Goal: Task Accomplishment & Management: Complete application form

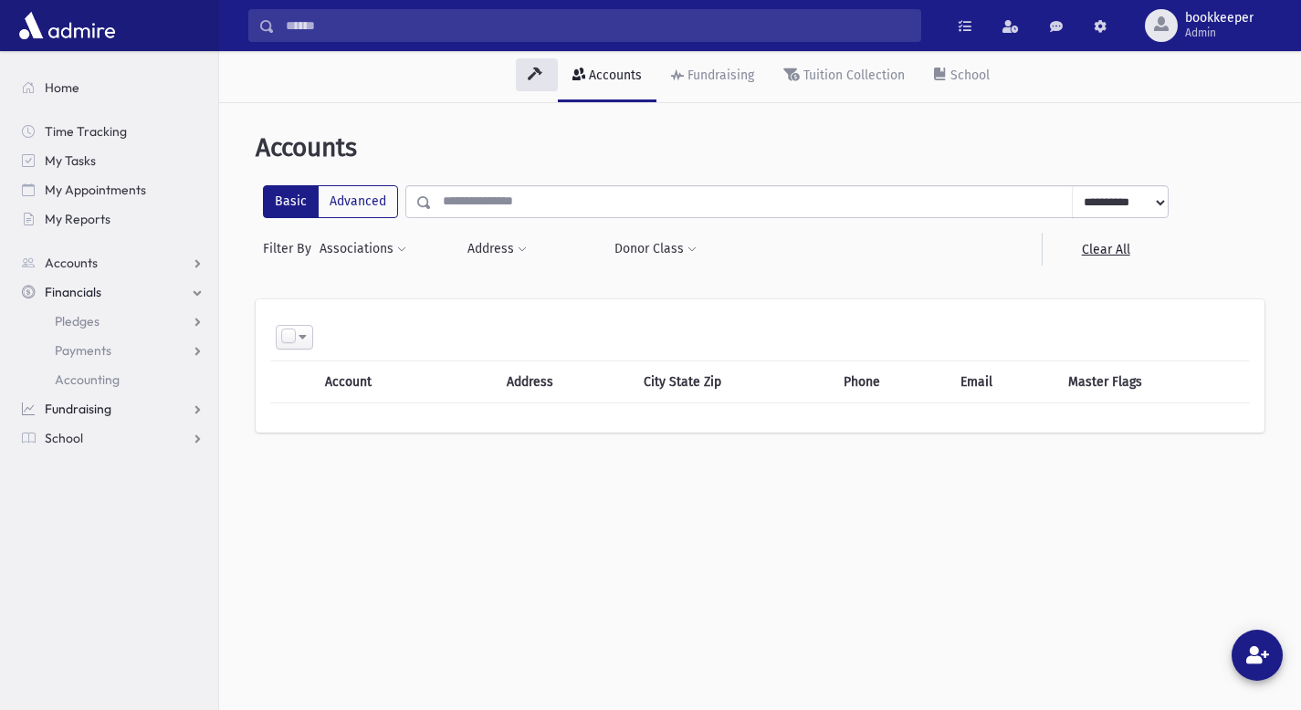
click at [181, 410] on link "Fundraising" at bounding box center [112, 408] width 211 height 29
click at [141, 404] on span "Campaign Overview" at bounding box center [114, 409] width 118 height 16
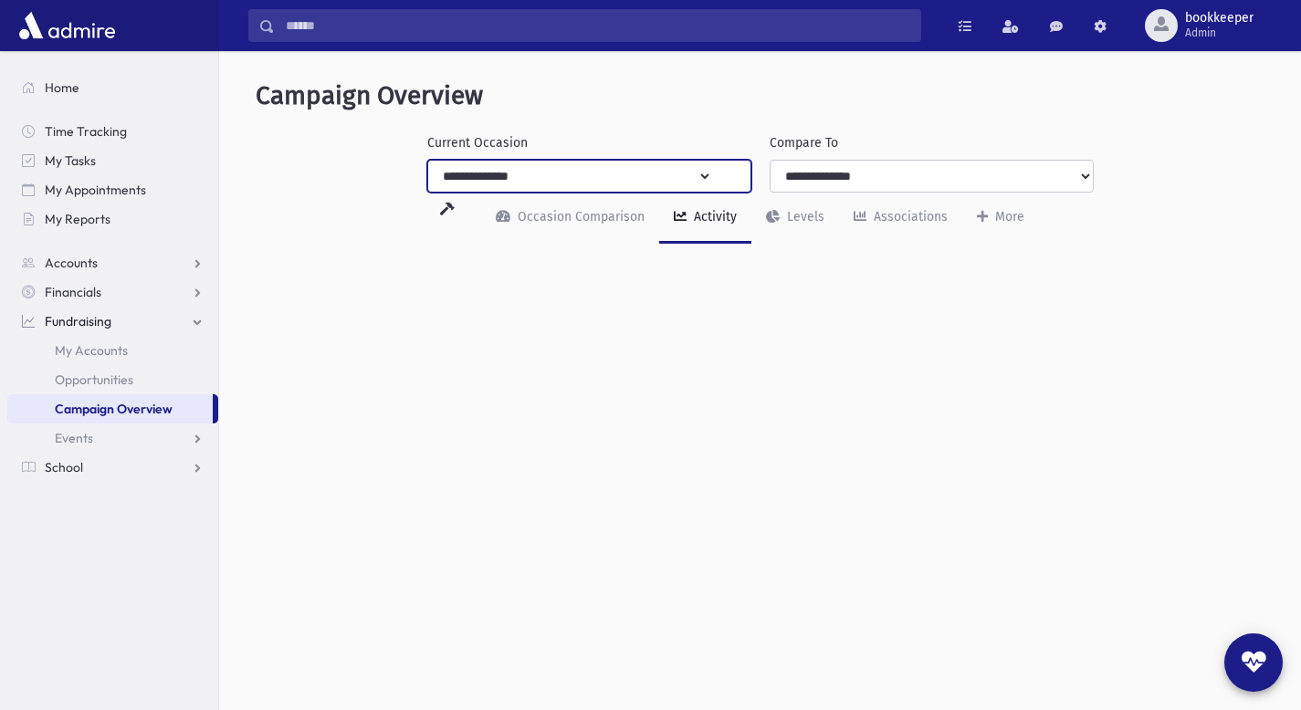
select select "**"
click at [428, 160] on select "**********" at bounding box center [570, 176] width 284 height 33
select select "**"
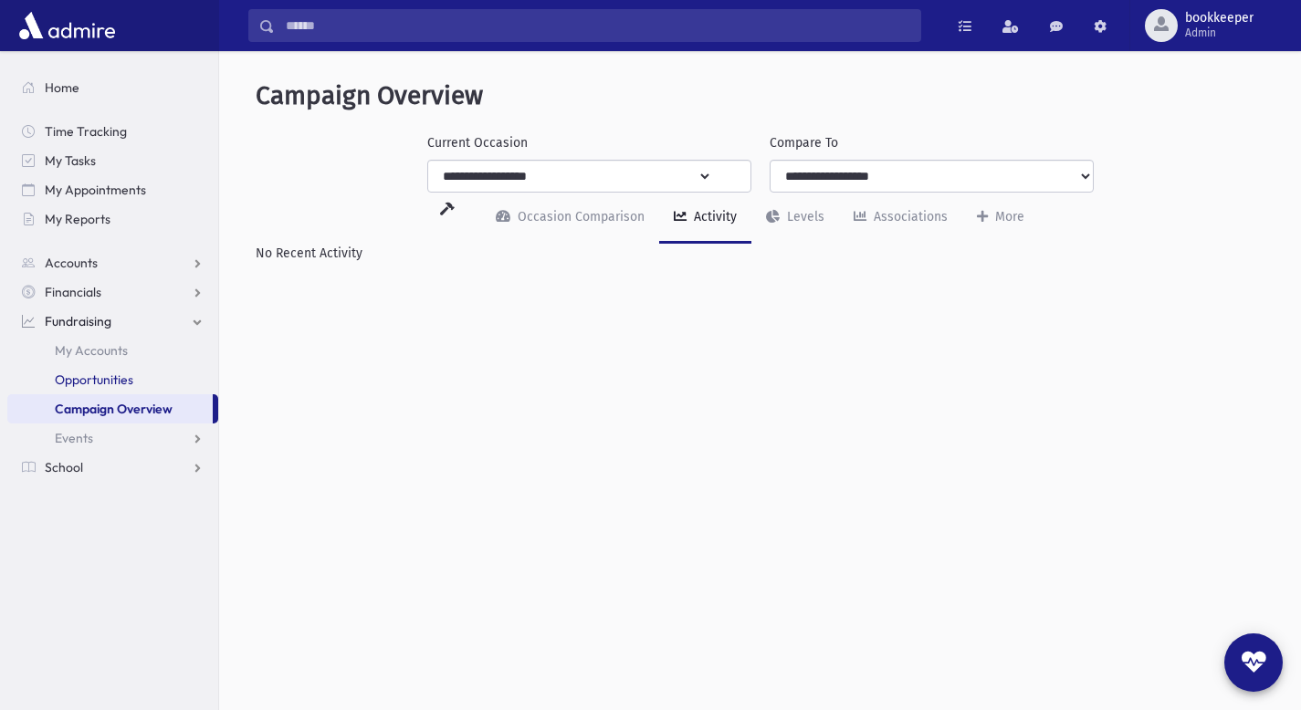
click at [116, 380] on span "Opportunities" at bounding box center [94, 380] width 79 height 16
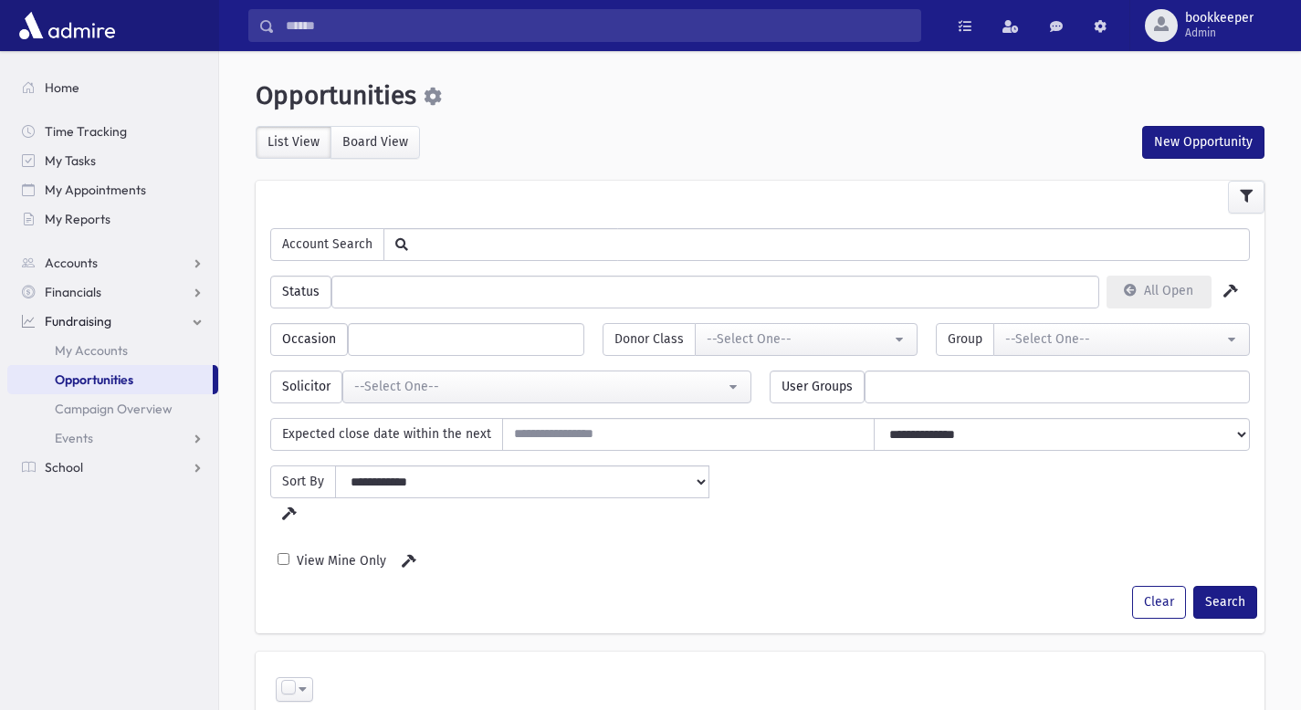
click at [132, 316] on link "Fundraising" at bounding box center [112, 321] width 211 height 29
click at [168, 286] on link "Financials" at bounding box center [112, 292] width 211 height 29
click at [100, 353] on span "Payments" at bounding box center [83, 350] width 57 height 16
click at [93, 380] on span "Entry" at bounding box center [84, 380] width 31 height 16
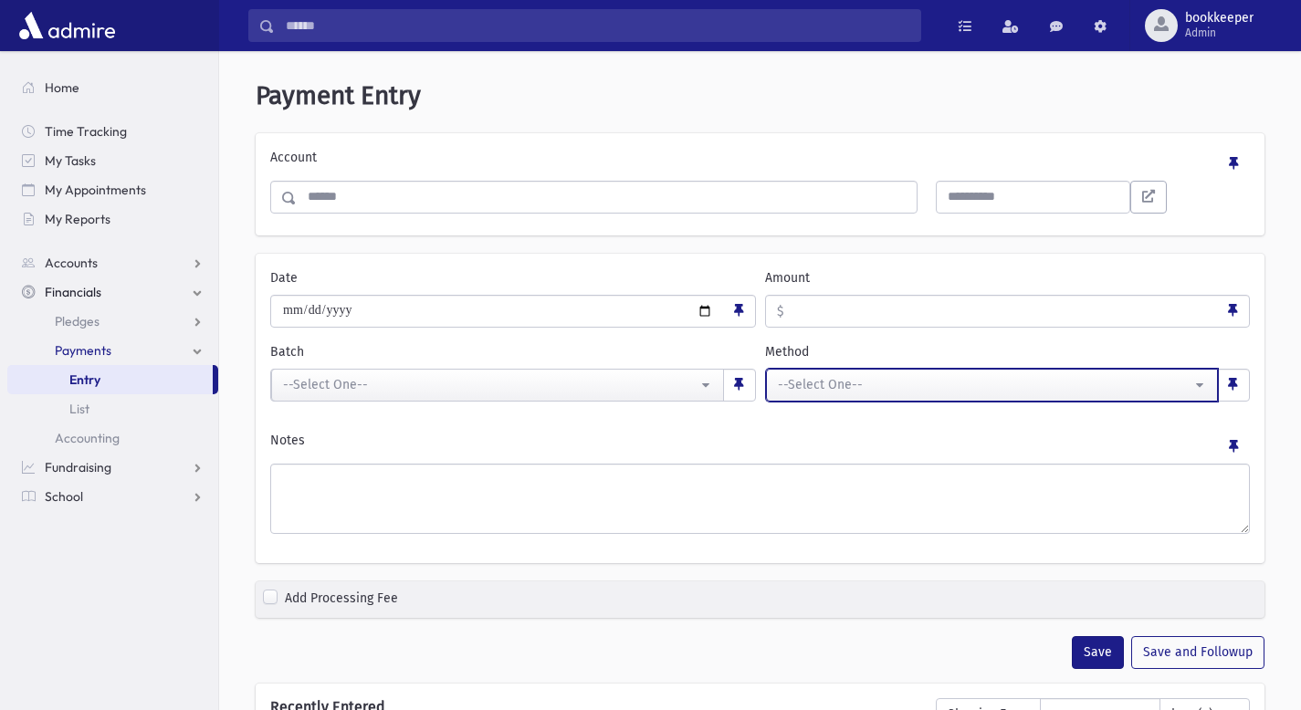
click at [832, 380] on div "--Select One--" at bounding box center [985, 384] width 414 height 19
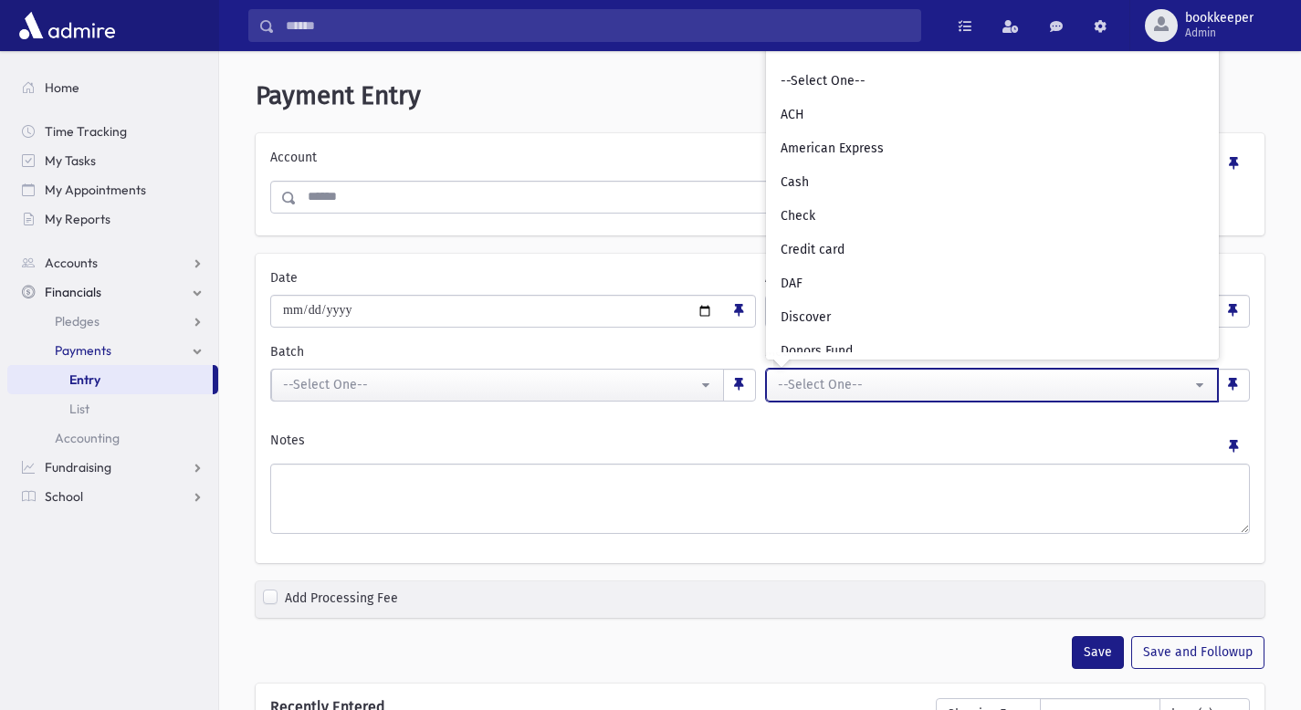
click at [832, 380] on div "--Select One--" at bounding box center [985, 384] width 414 height 19
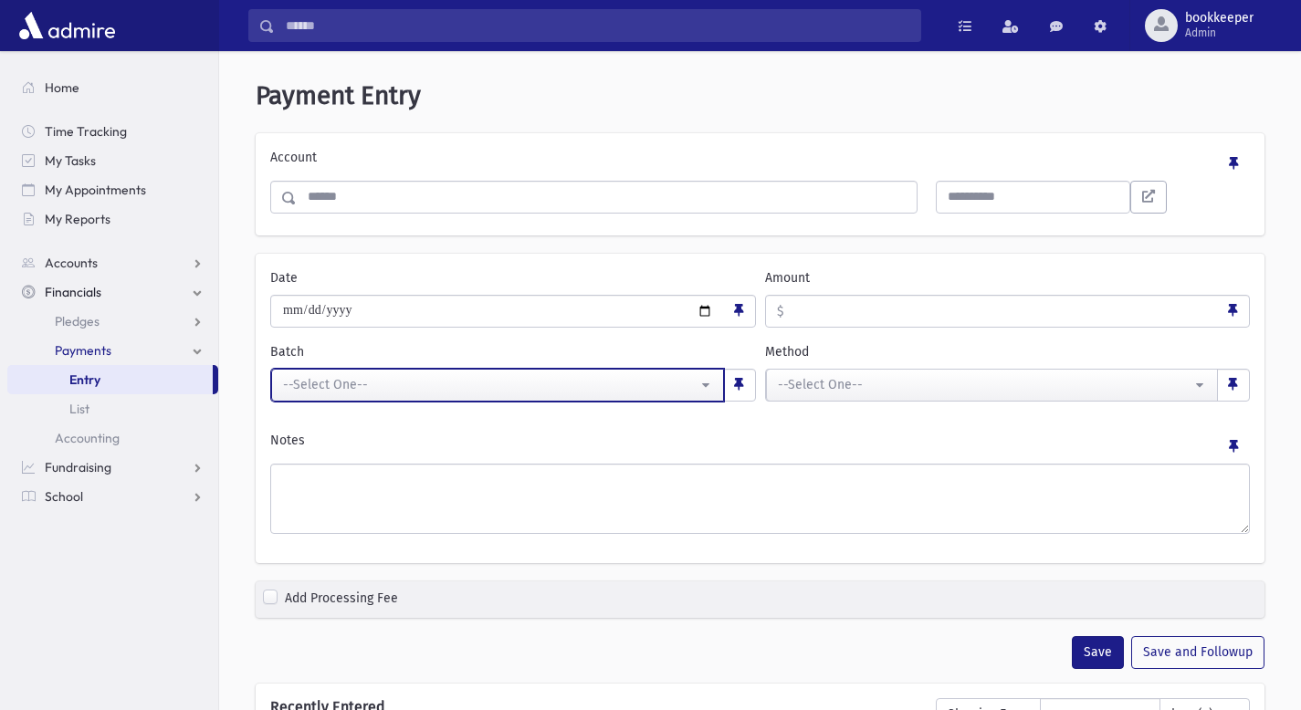
click at [653, 390] on div "--Select One--" at bounding box center [490, 384] width 414 height 19
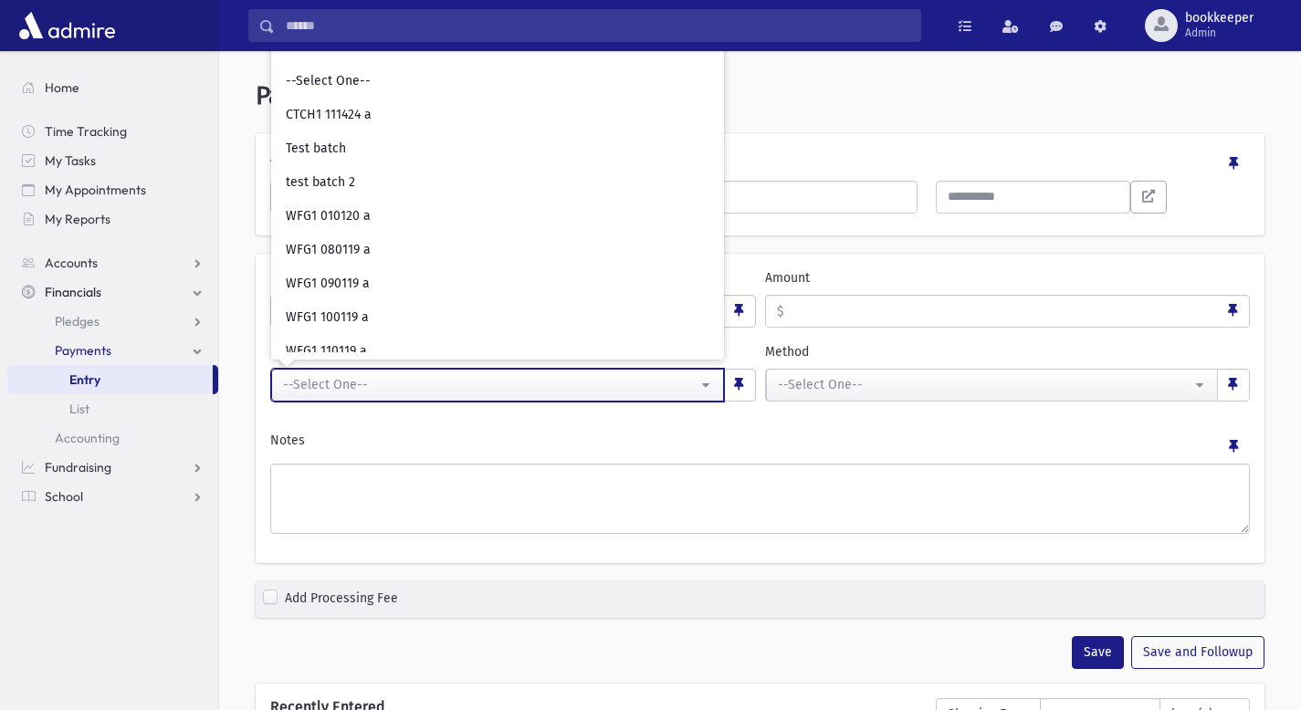
click at [653, 390] on div "--Select One--" at bounding box center [490, 384] width 414 height 19
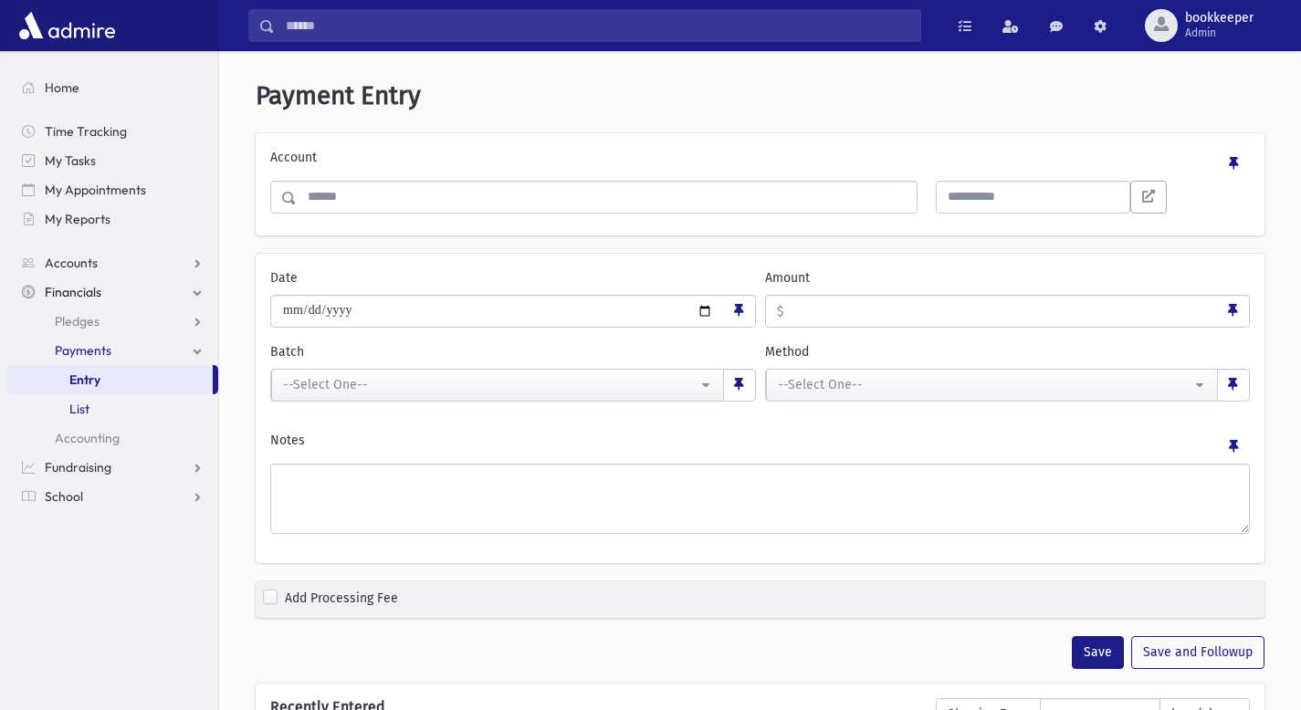
click at [163, 405] on link "List" at bounding box center [112, 408] width 211 height 29
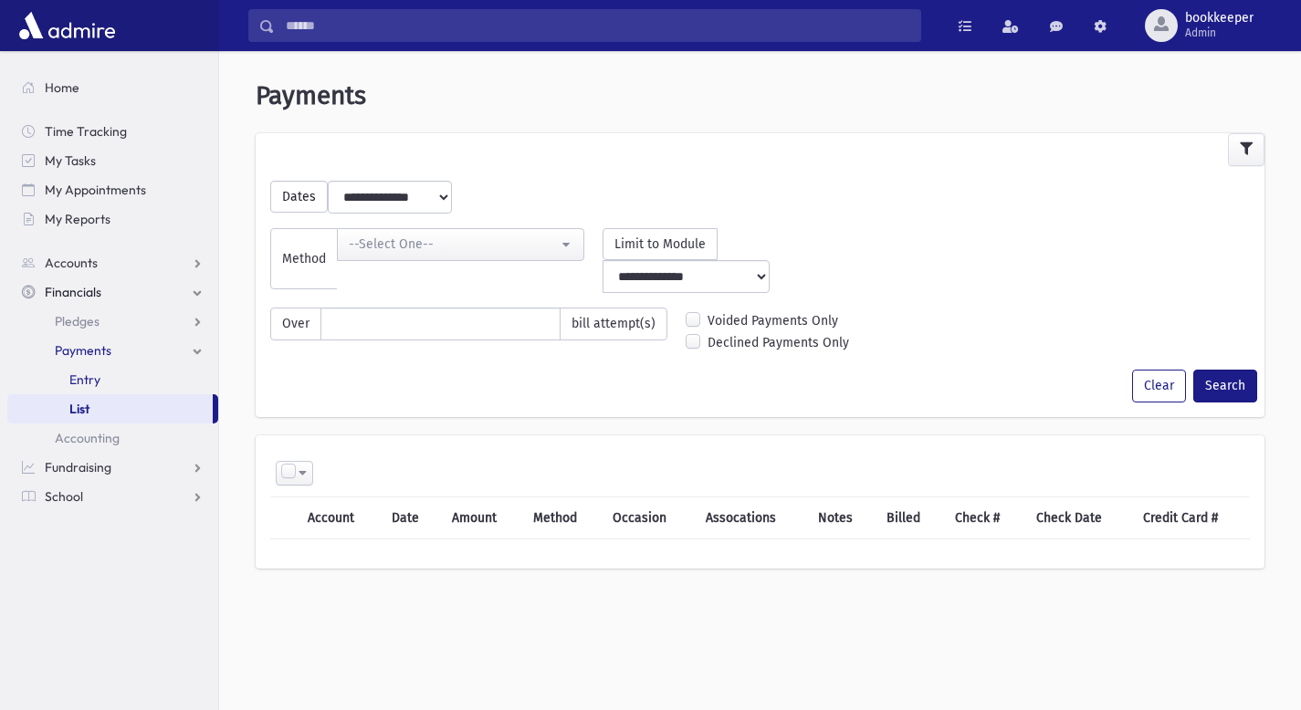
click at [115, 372] on link "Entry" at bounding box center [112, 379] width 211 height 29
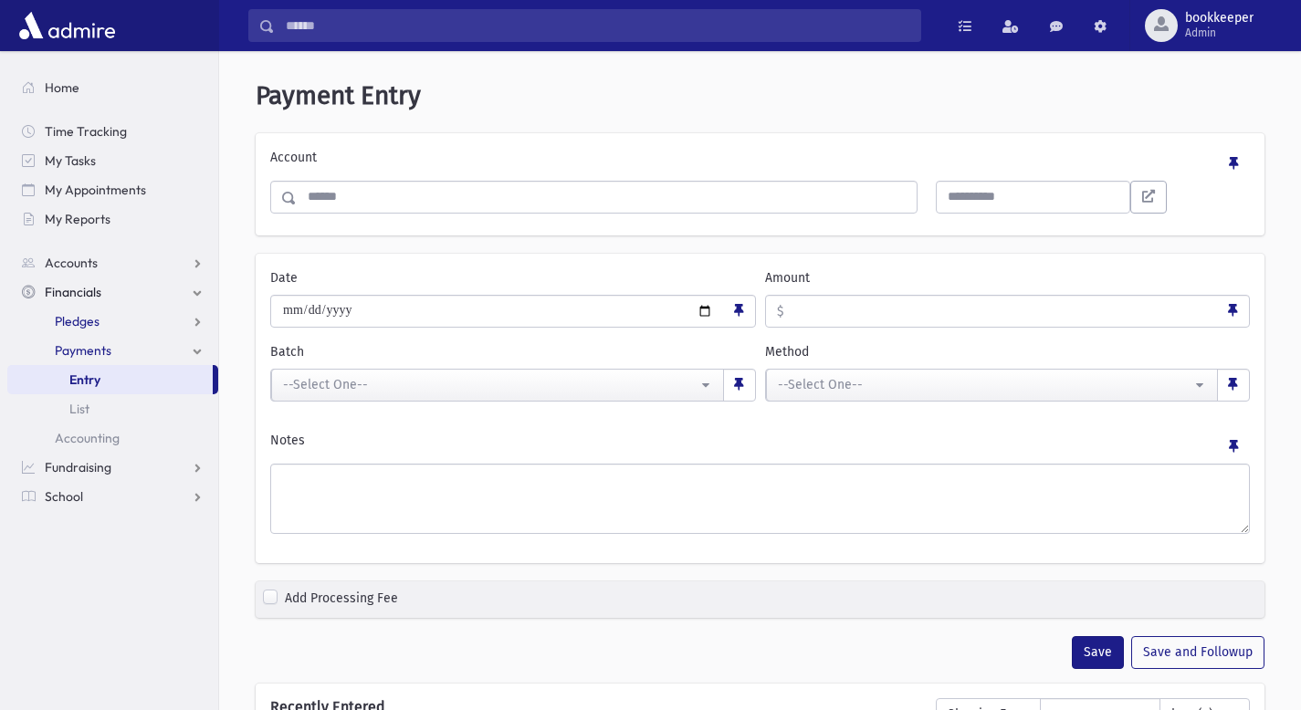
click at [115, 317] on link "Pledges" at bounding box center [112, 321] width 211 height 29
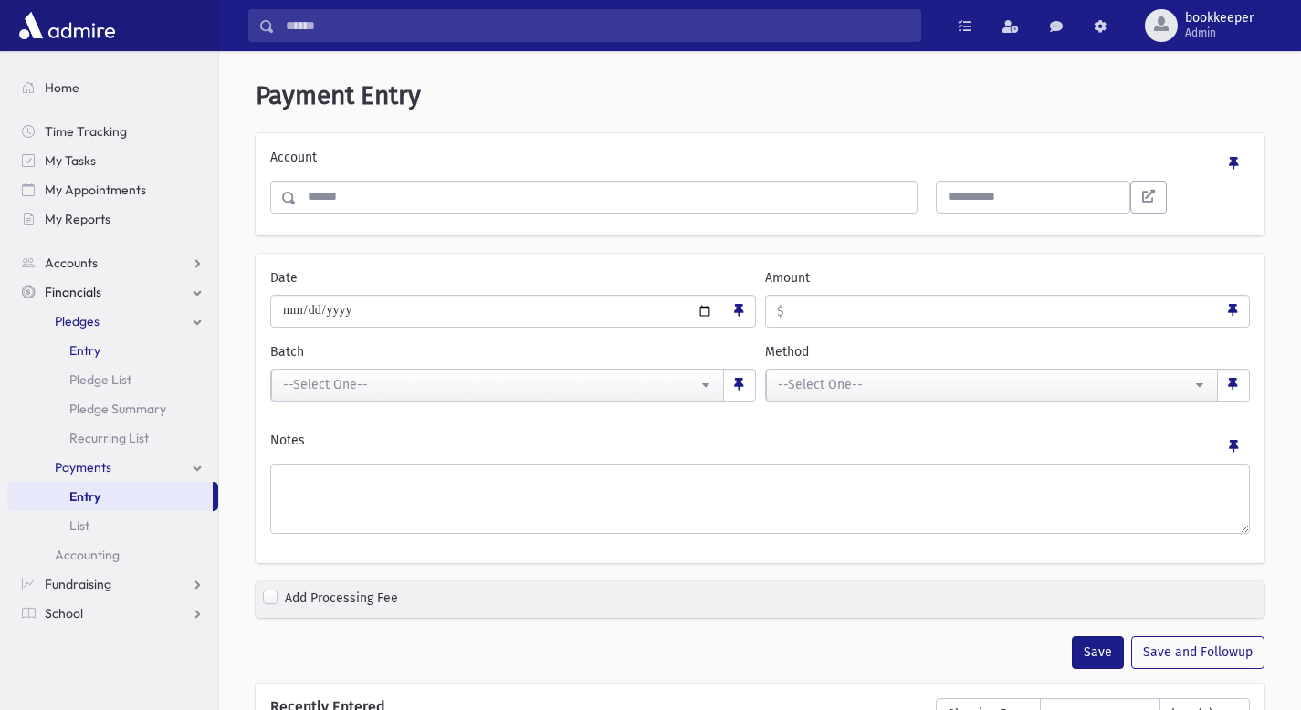
click at [90, 348] on span "Entry" at bounding box center [84, 350] width 31 height 16
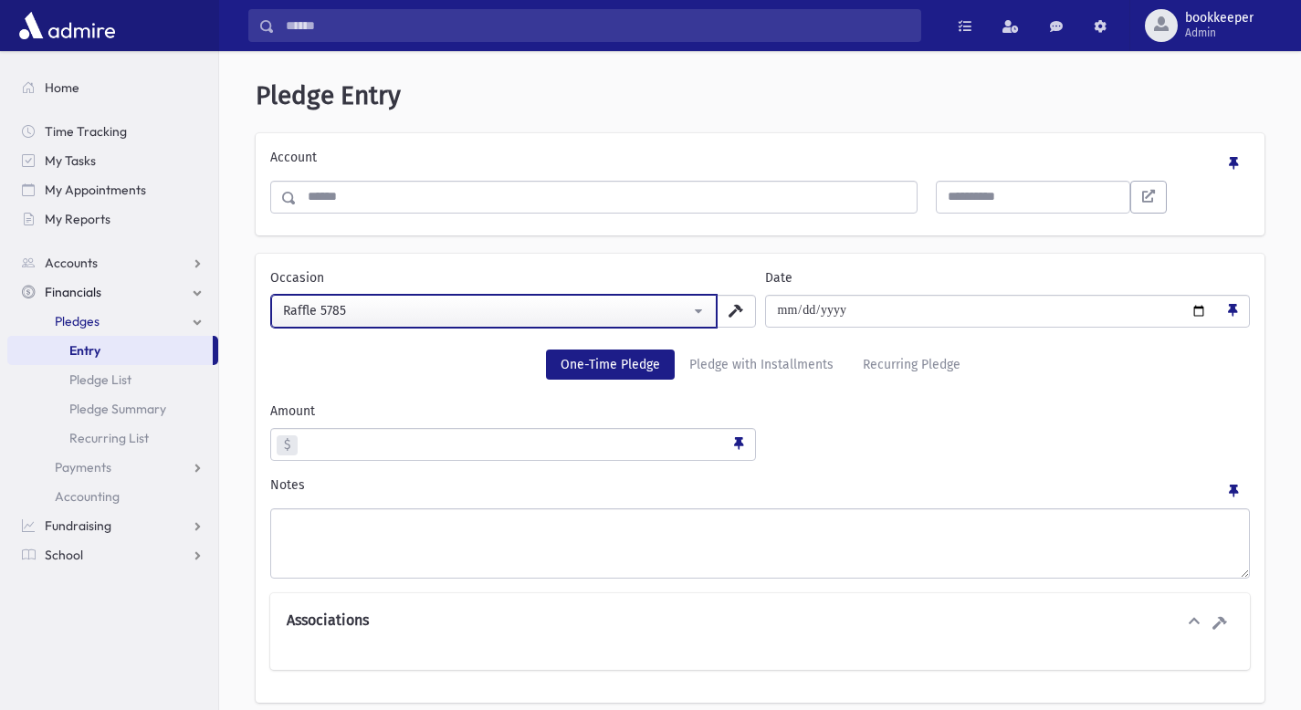
click at [345, 309] on div "Raffle 5785" at bounding box center [486, 310] width 407 height 19
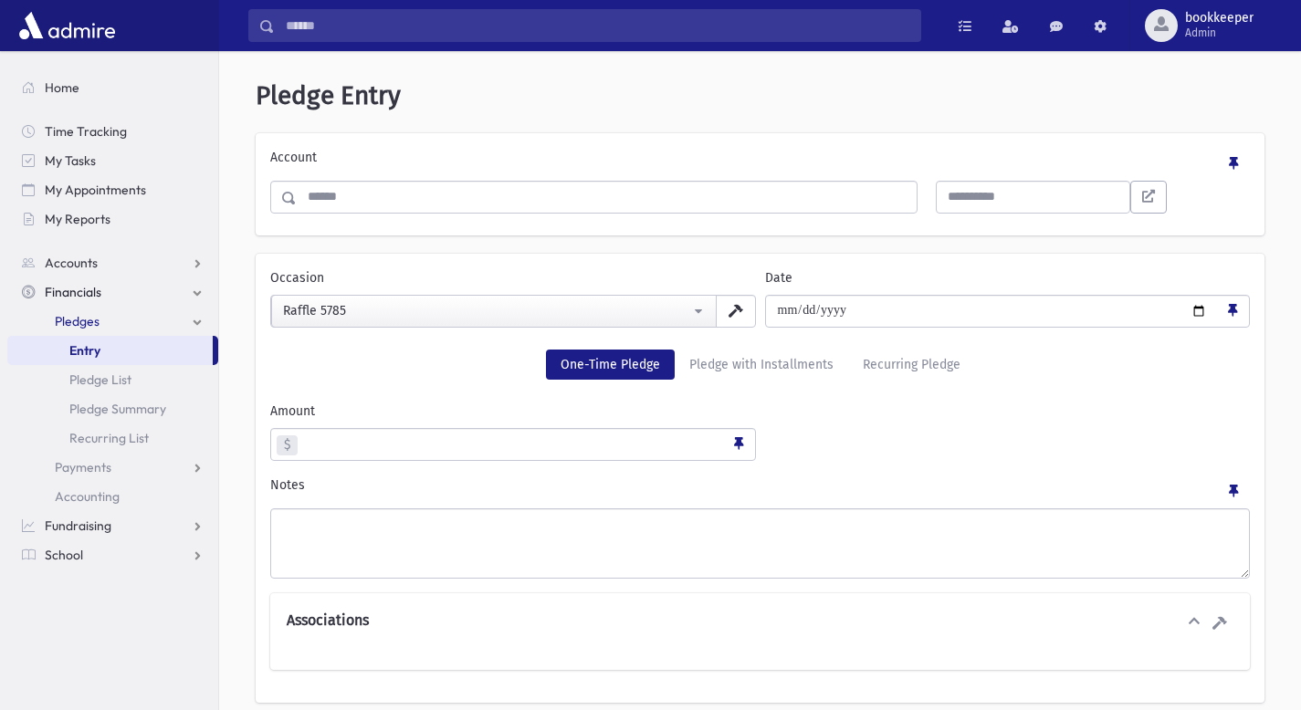
scroll to position [1, 0]
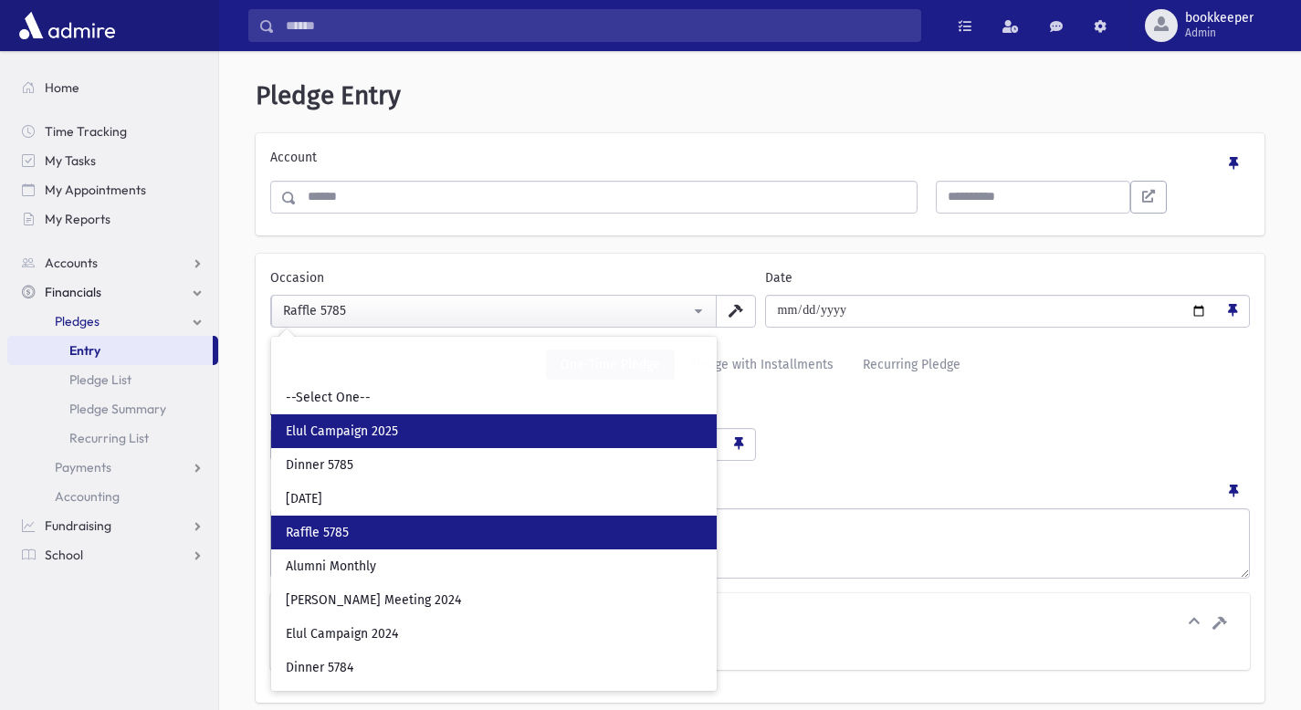
click at [357, 427] on span "Elul Campaign 2025" at bounding box center [342, 432] width 112 height 18
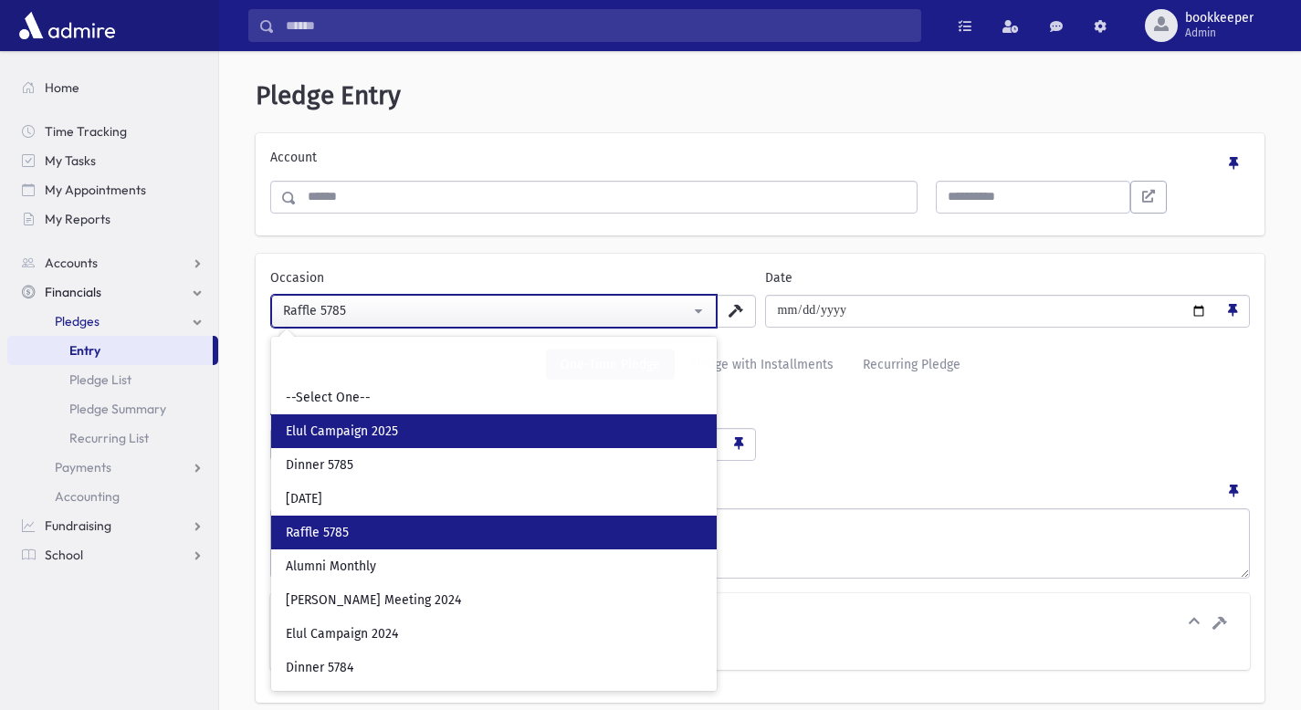
select select "**"
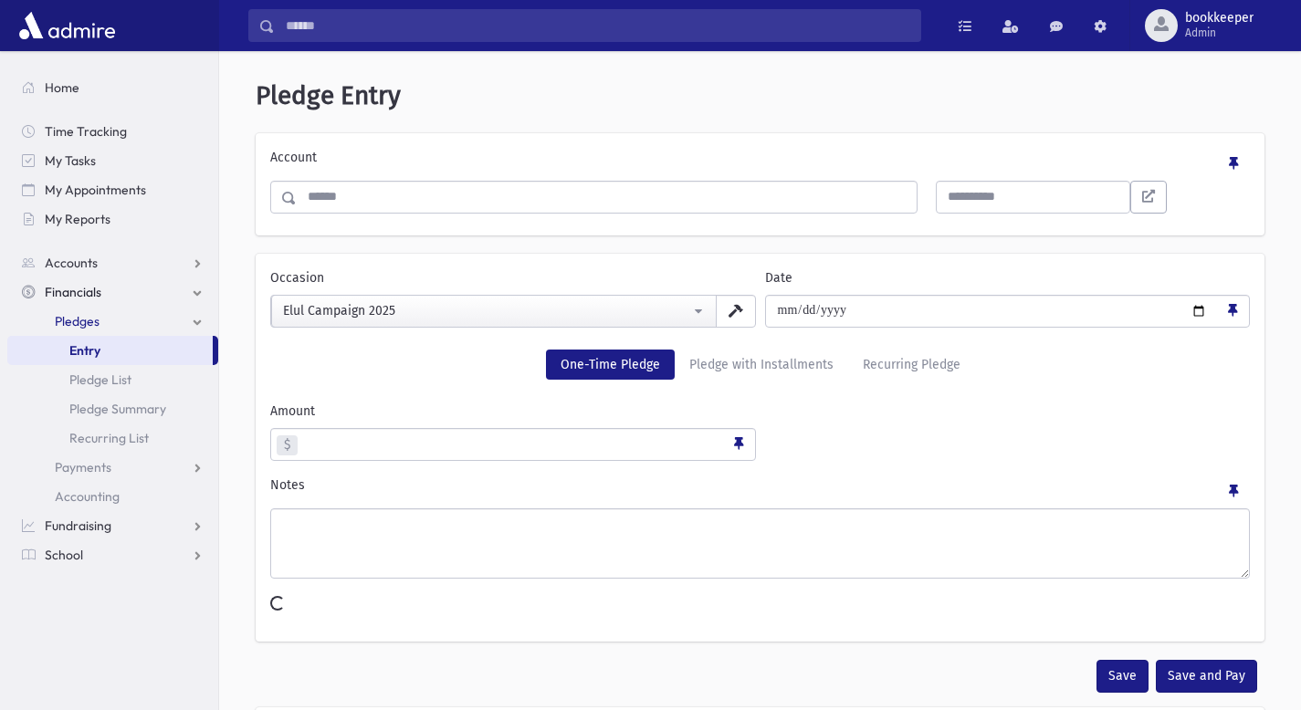
click at [357, 427] on div "Amount $" at bounding box center [513, 431] width 495 height 59
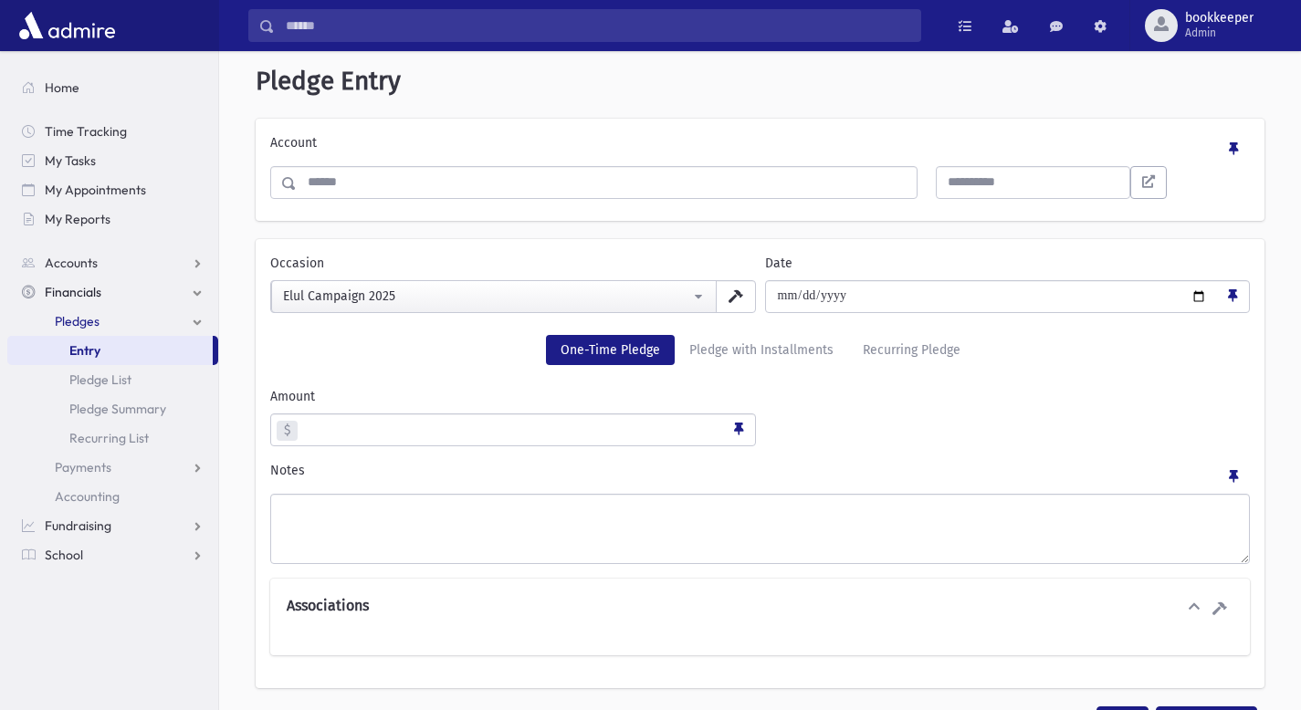
scroll to position [30, 0]
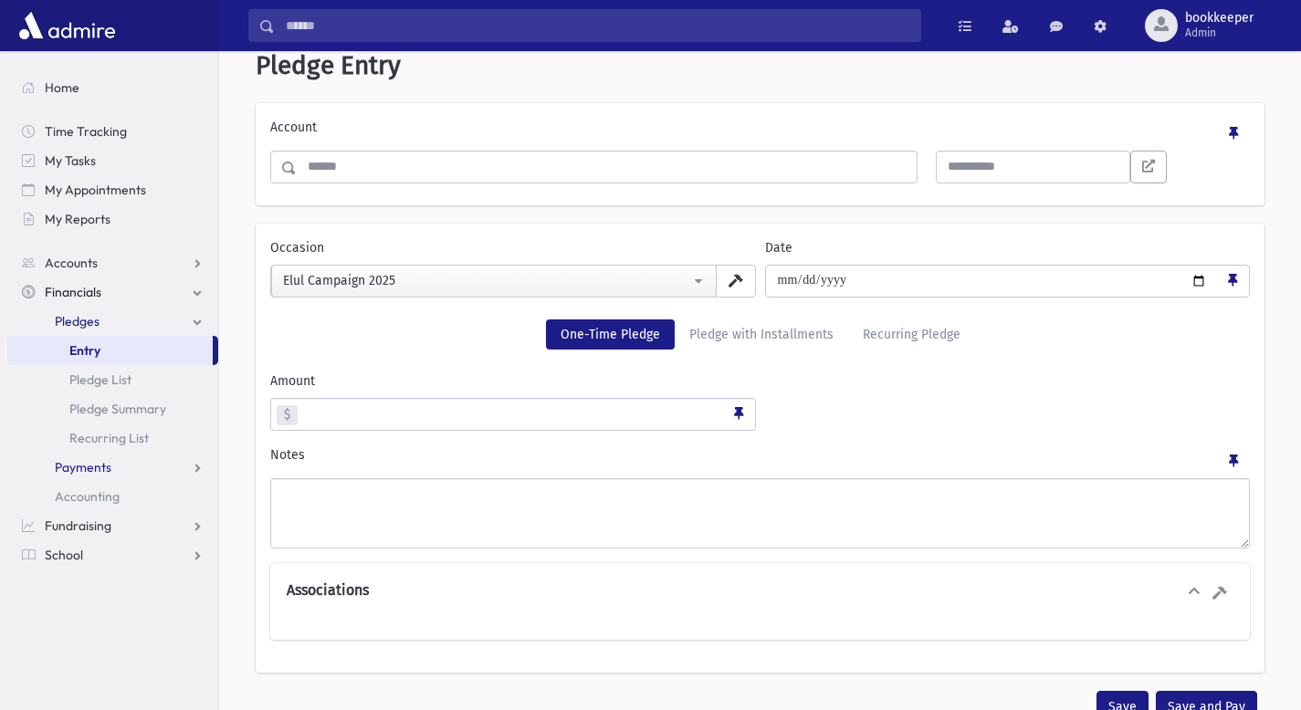
click at [97, 466] on span "Payments" at bounding box center [83, 467] width 57 height 16
click at [91, 493] on span "Entry" at bounding box center [84, 496] width 31 height 16
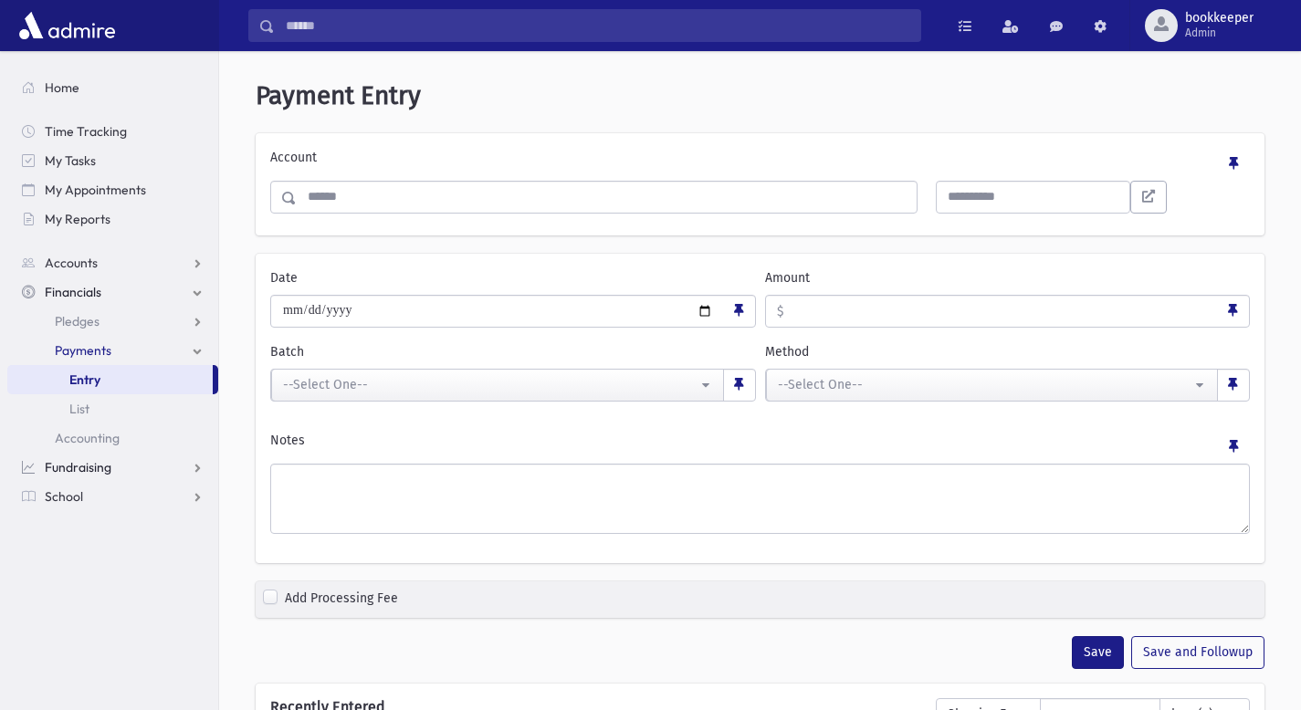
click at [198, 471] on link "Fundraising" at bounding box center [112, 467] width 211 height 29
click at [115, 378] on span "Opportunities" at bounding box center [94, 380] width 79 height 16
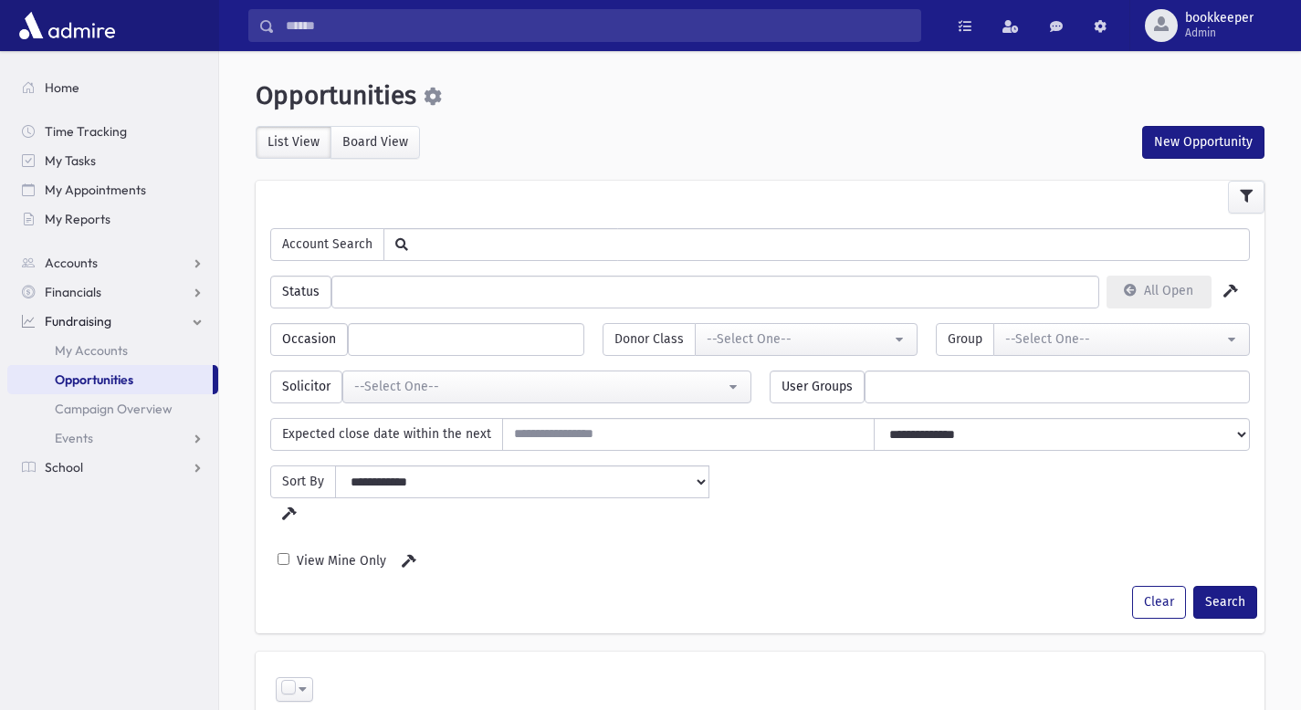
click at [399, 348] on ul at bounding box center [466, 337] width 235 height 27
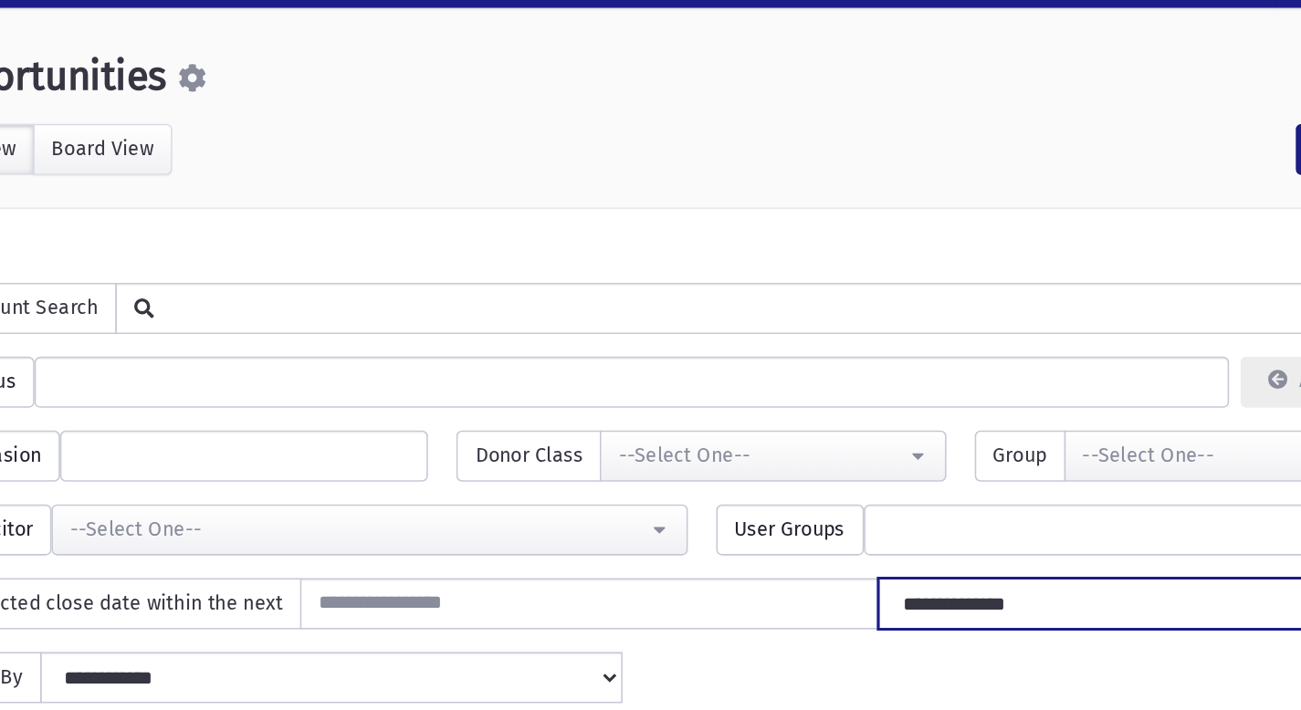
drag, startPoint x: 1008, startPoint y: 444, endPoint x: 700, endPoint y: 379, distance: 314.4
click at [700, 379] on div "**********" at bounding box center [760, 400] width 980 height 372
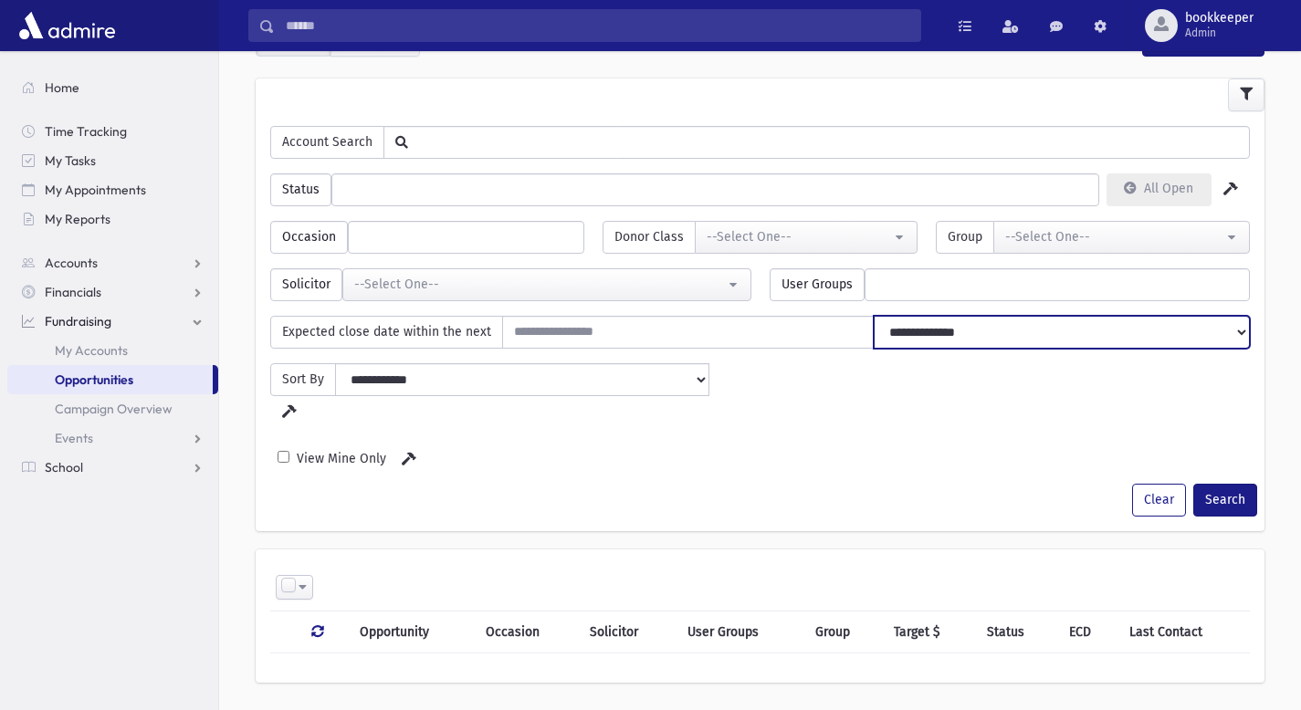
scroll to position [101, 0]
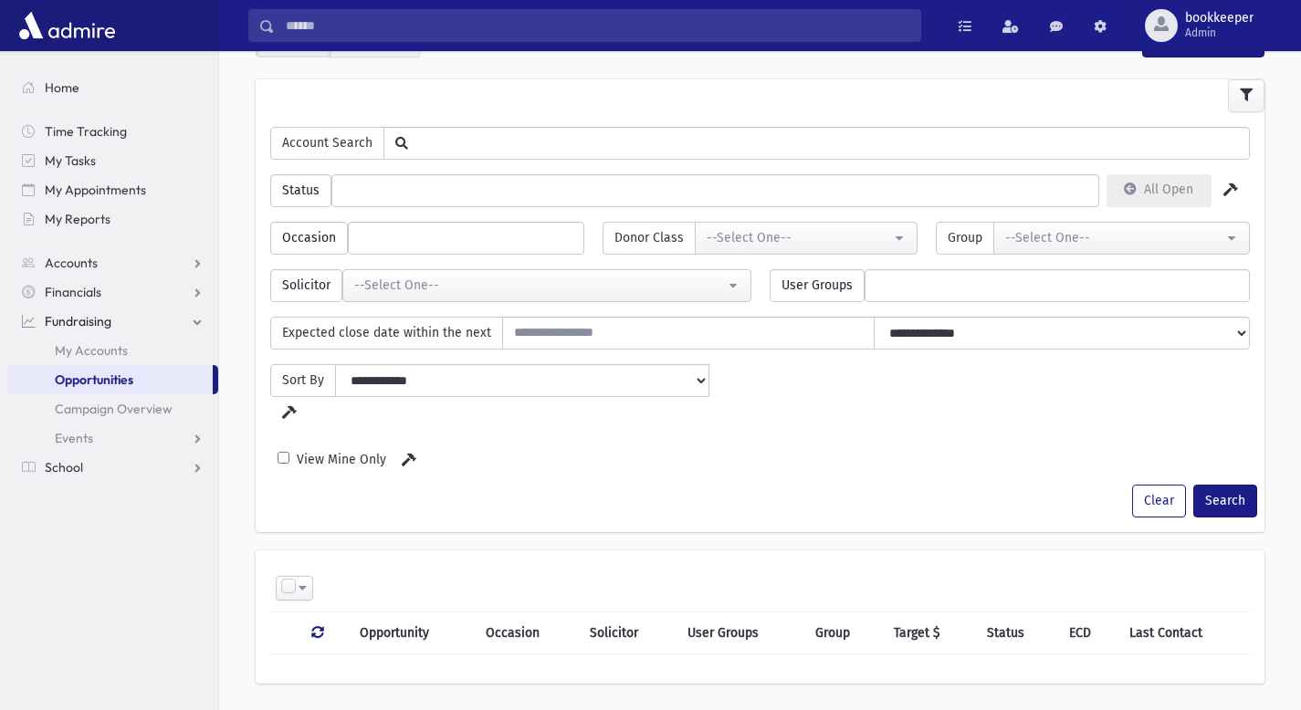
click at [304, 582] on span at bounding box center [303, 588] width 8 height 13
click at [302, 582] on span at bounding box center [303, 588] width 8 height 13
click at [193, 294] on link "Financials" at bounding box center [112, 292] width 211 height 29
click at [110, 350] on link "Payments" at bounding box center [112, 350] width 211 height 29
click at [96, 381] on span "Entry" at bounding box center [84, 380] width 31 height 16
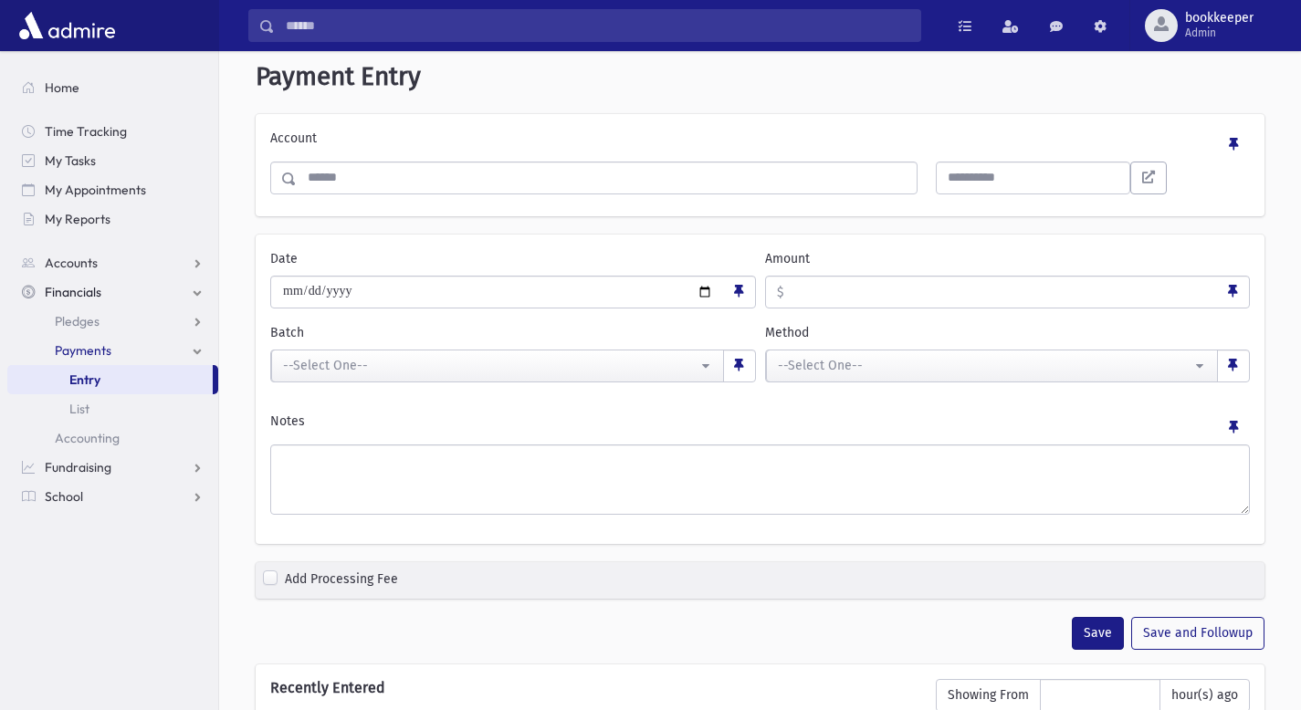
scroll to position [13, 0]
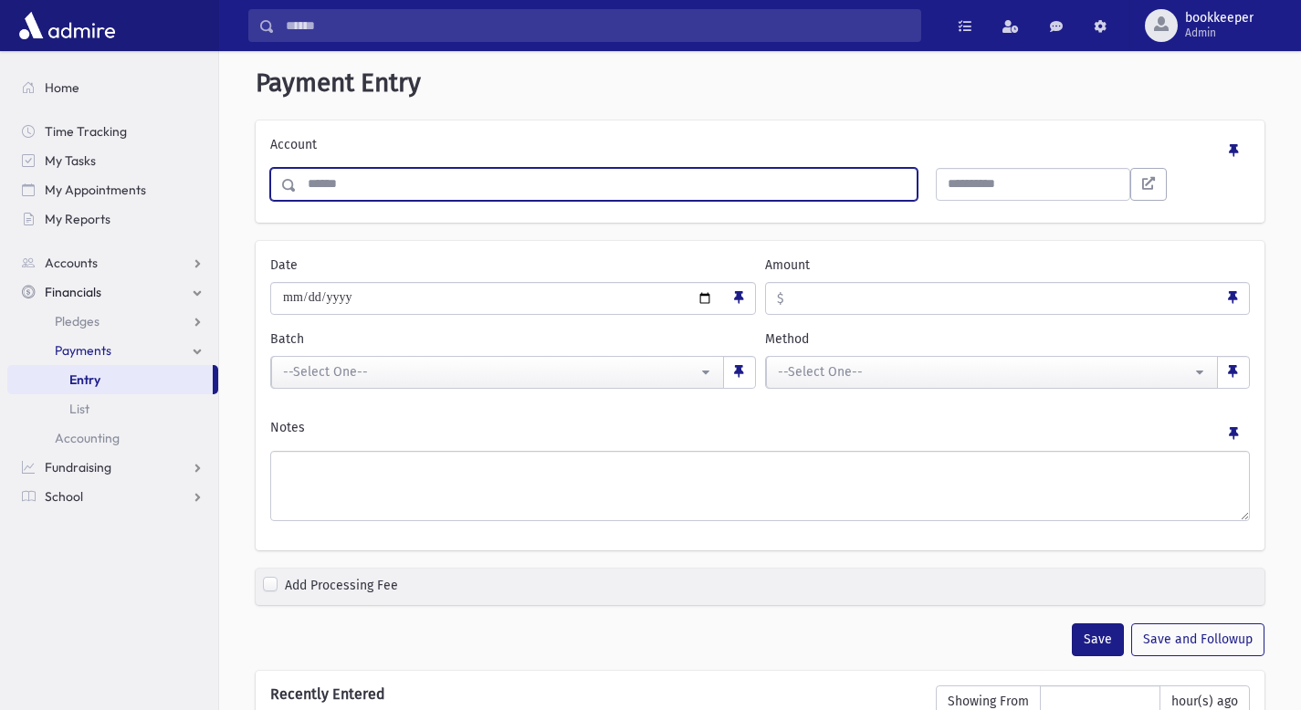
click at [406, 184] on input "Search" at bounding box center [607, 184] width 620 height 33
type input "*****"
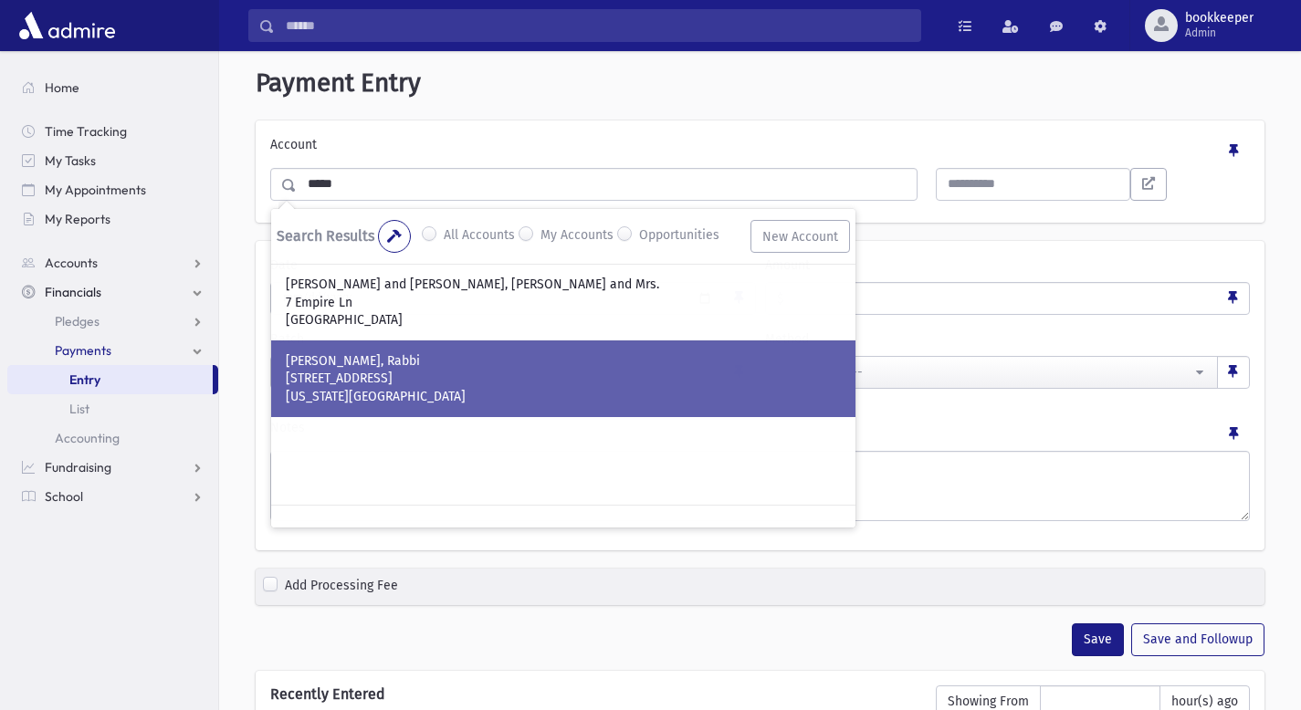
click at [347, 364] on p "TEITZ, Eliyahu, Rabbi" at bounding box center [563, 360] width 555 height 18
type input "****"
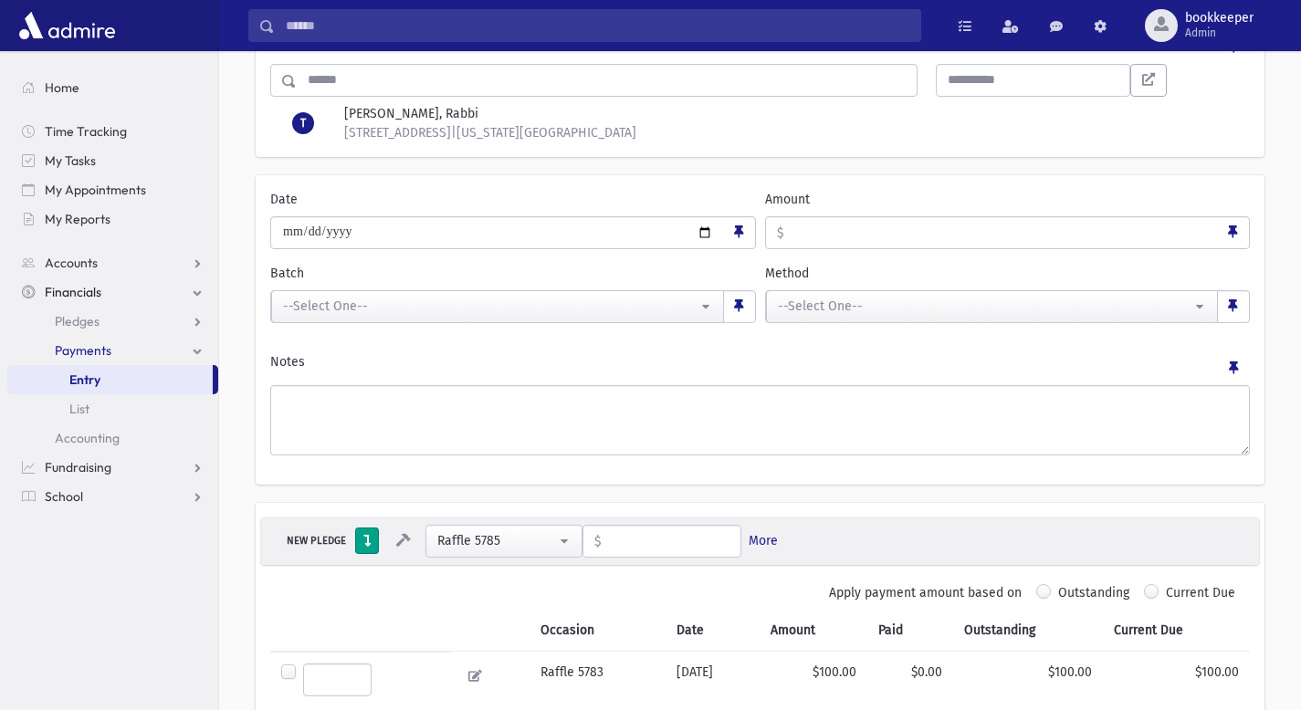
scroll to position [122, 0]
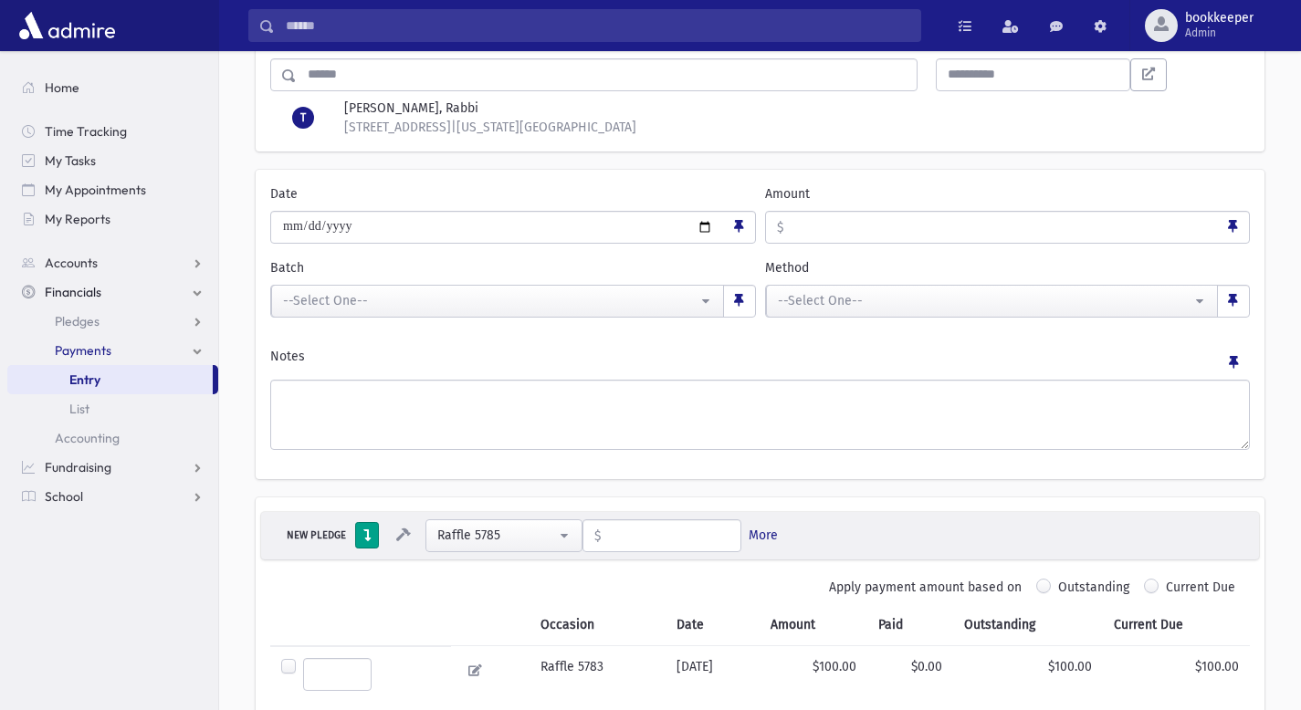
click at [801, 230] on input "Amount" at bounding box center [1000, 227] width 435 height 33
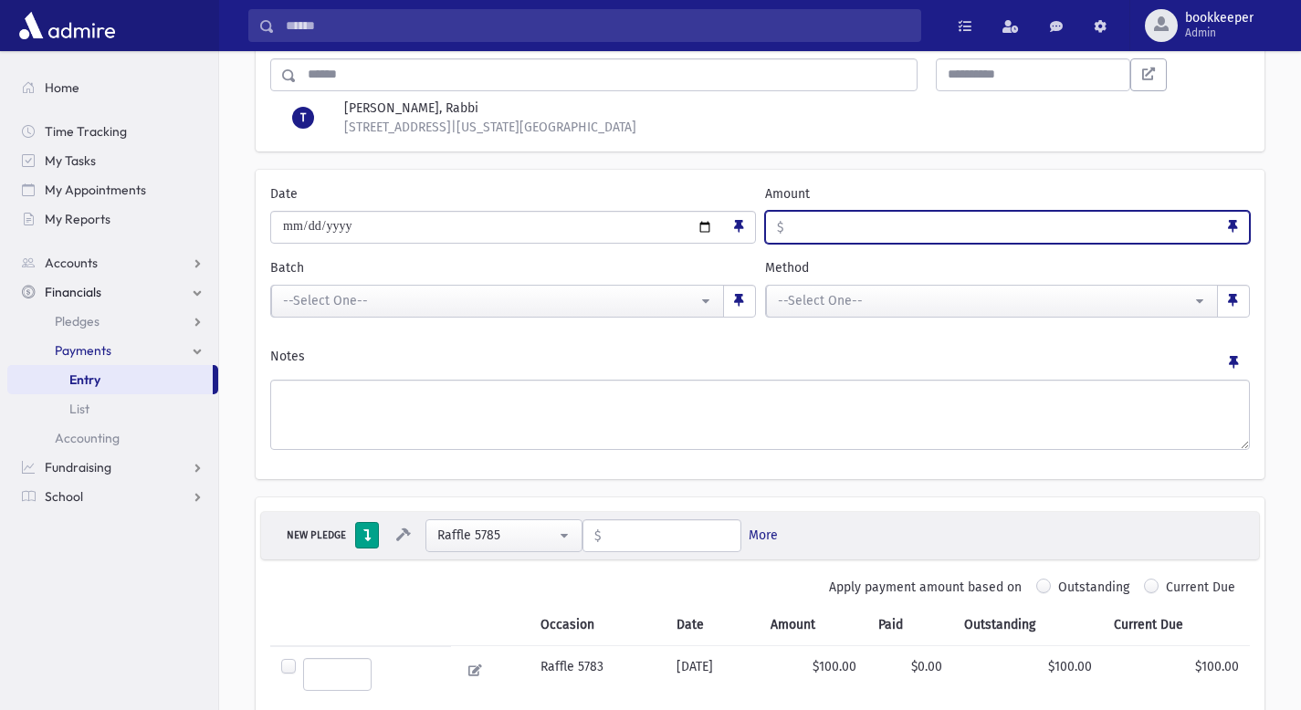
type input "**"
click at [792, 351] on div "Notes" at bounding box center [760, 363] width 980 height 33
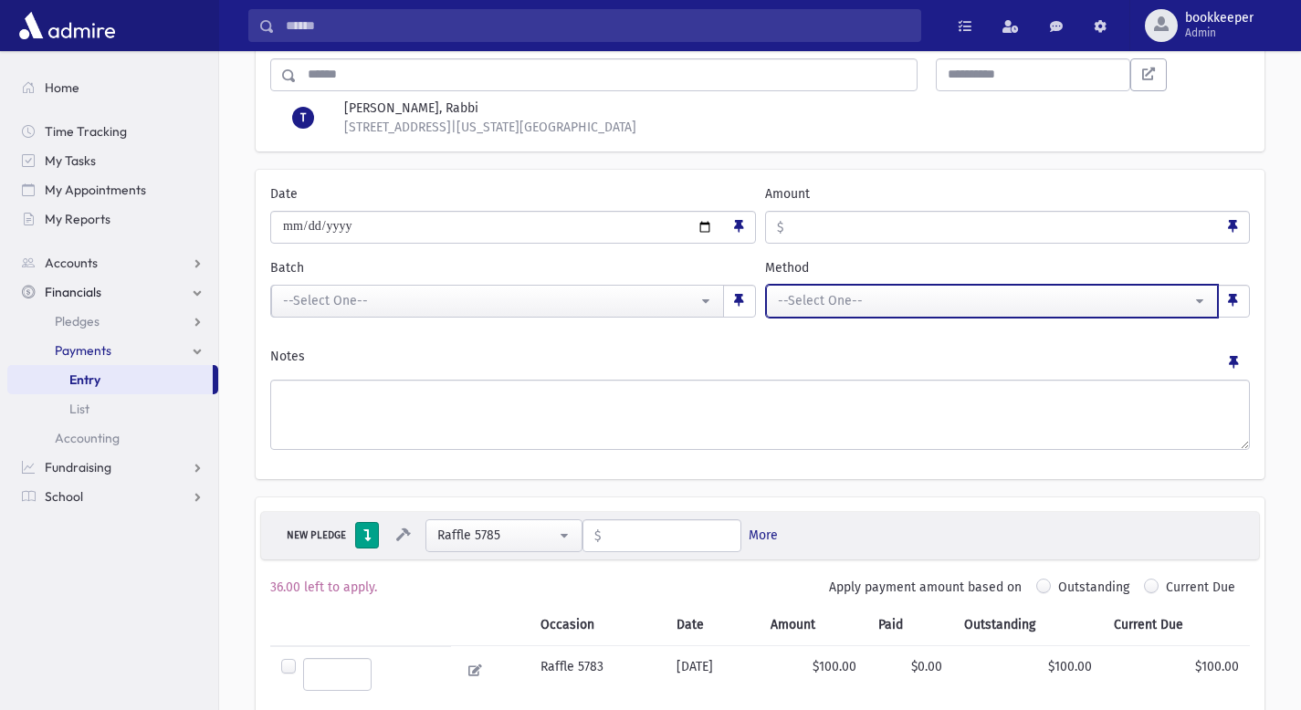
click at [817, 297] on div "--Select One--" at bounding box center [985, 300] width 414 height 19
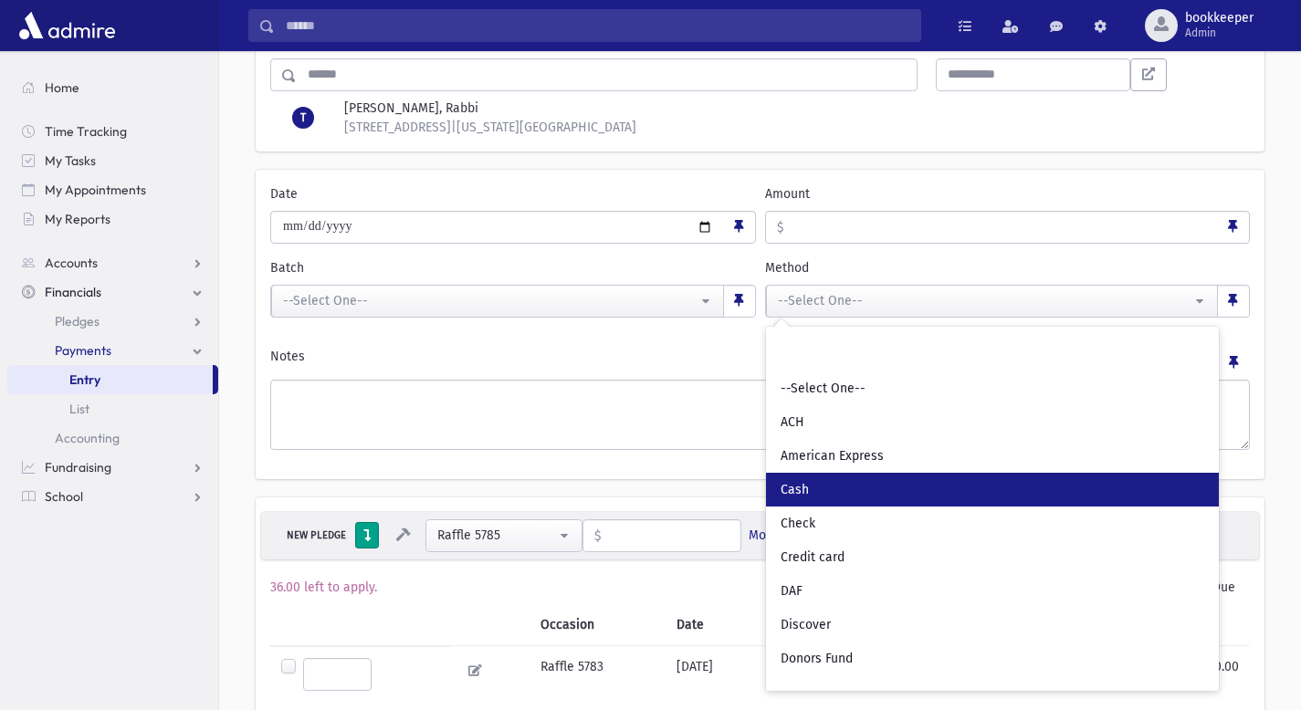
click at [795, 487] on span "Cash" at bounding box center [795, 490] width 28 height 18
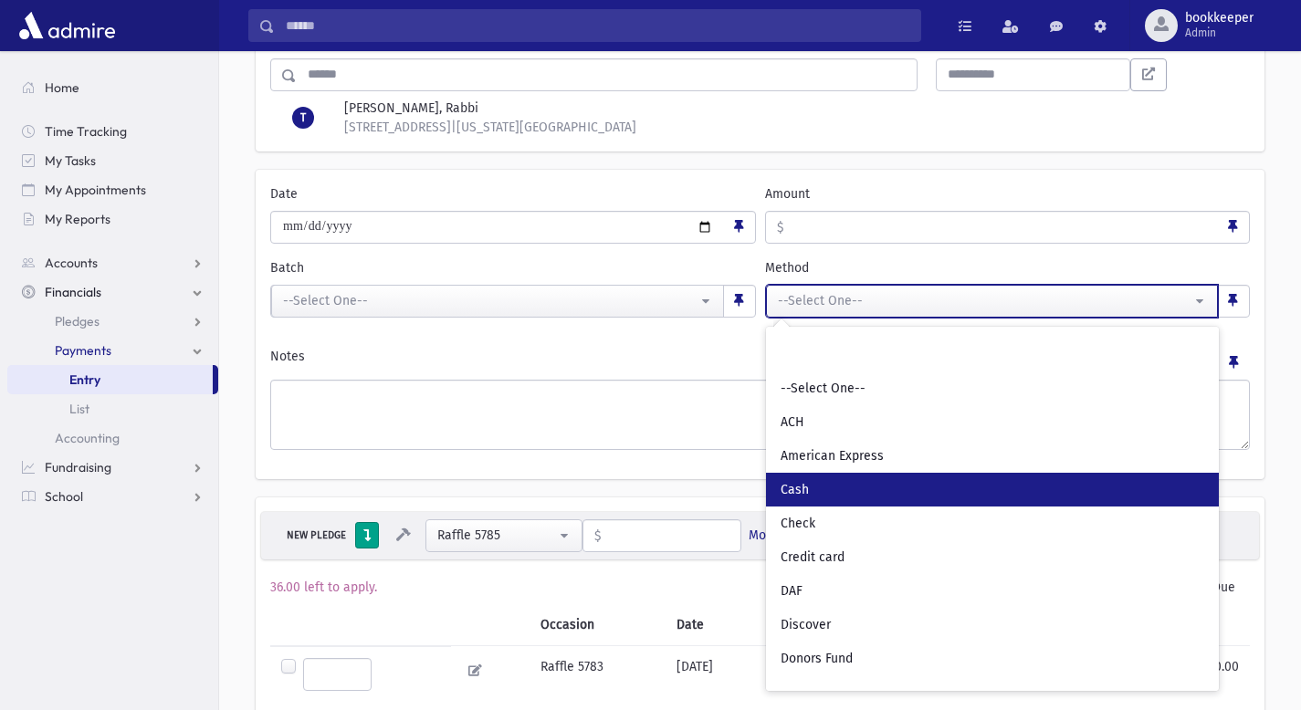
select select "**"
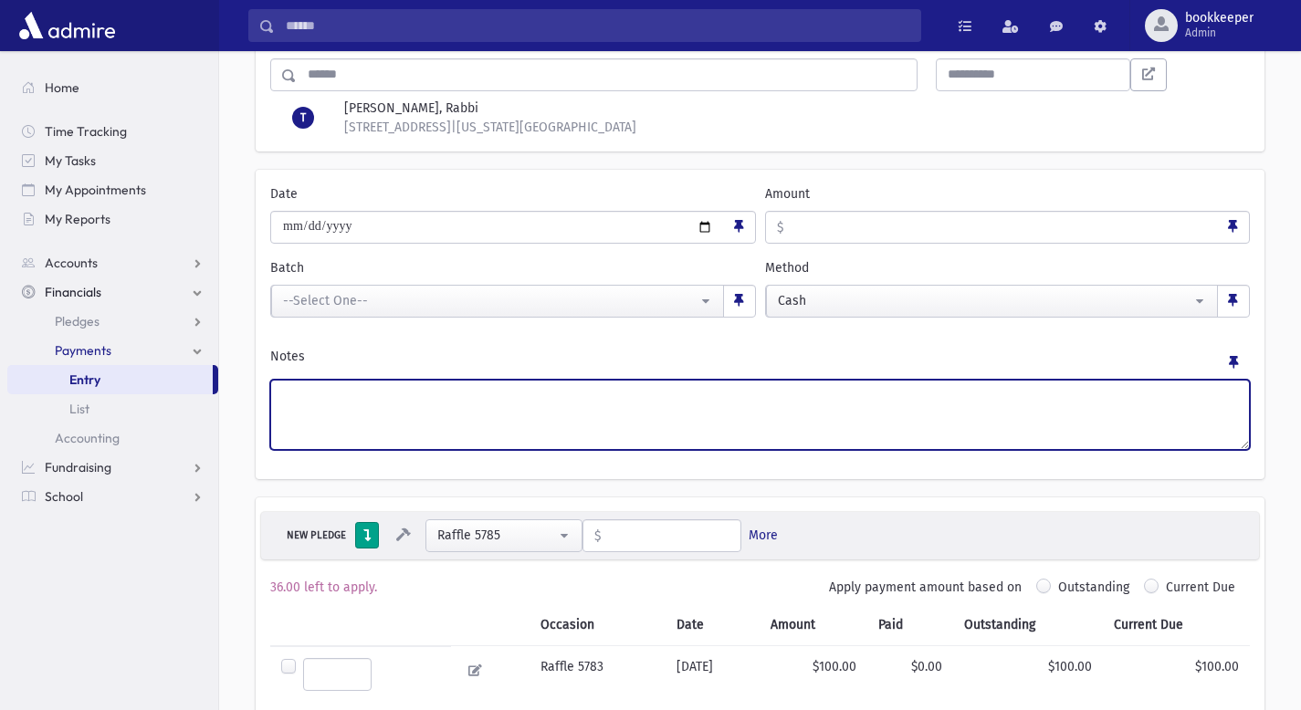
click at [533, 409] on textarea "Notes" at bounding box center [760, 415] width 980 height 70
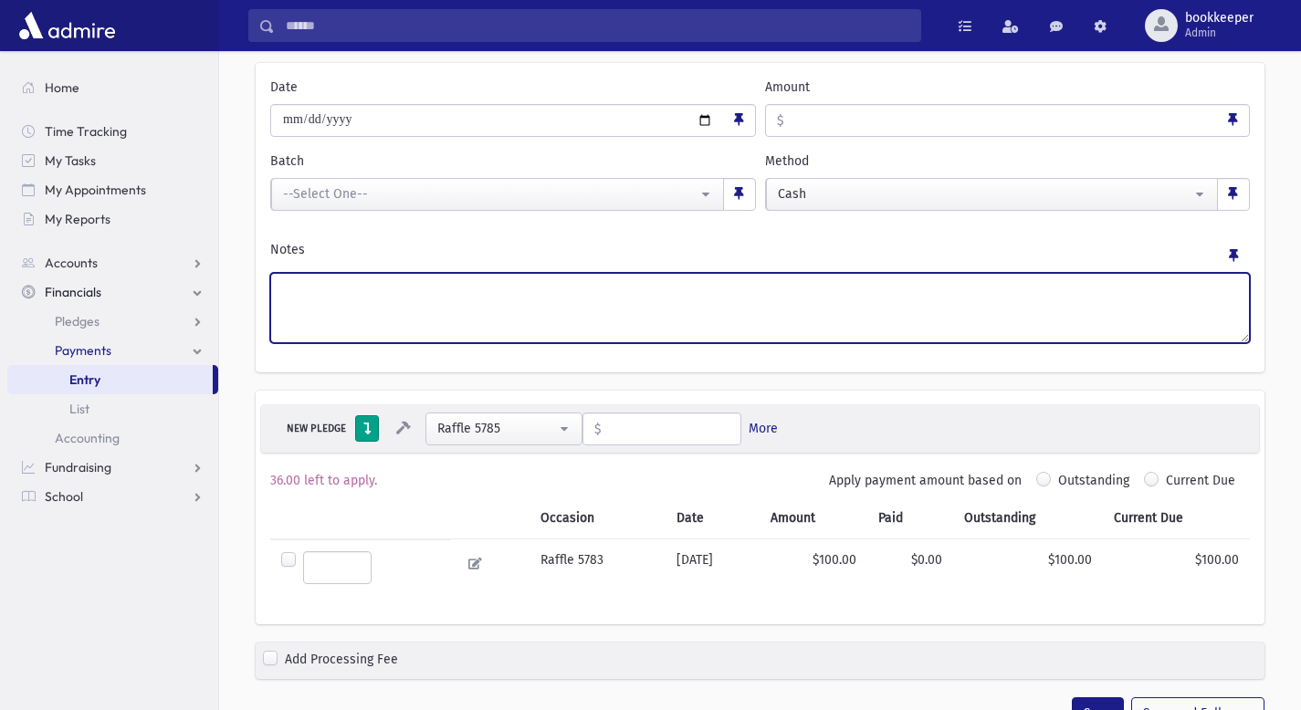
scroll to position [230, 0]
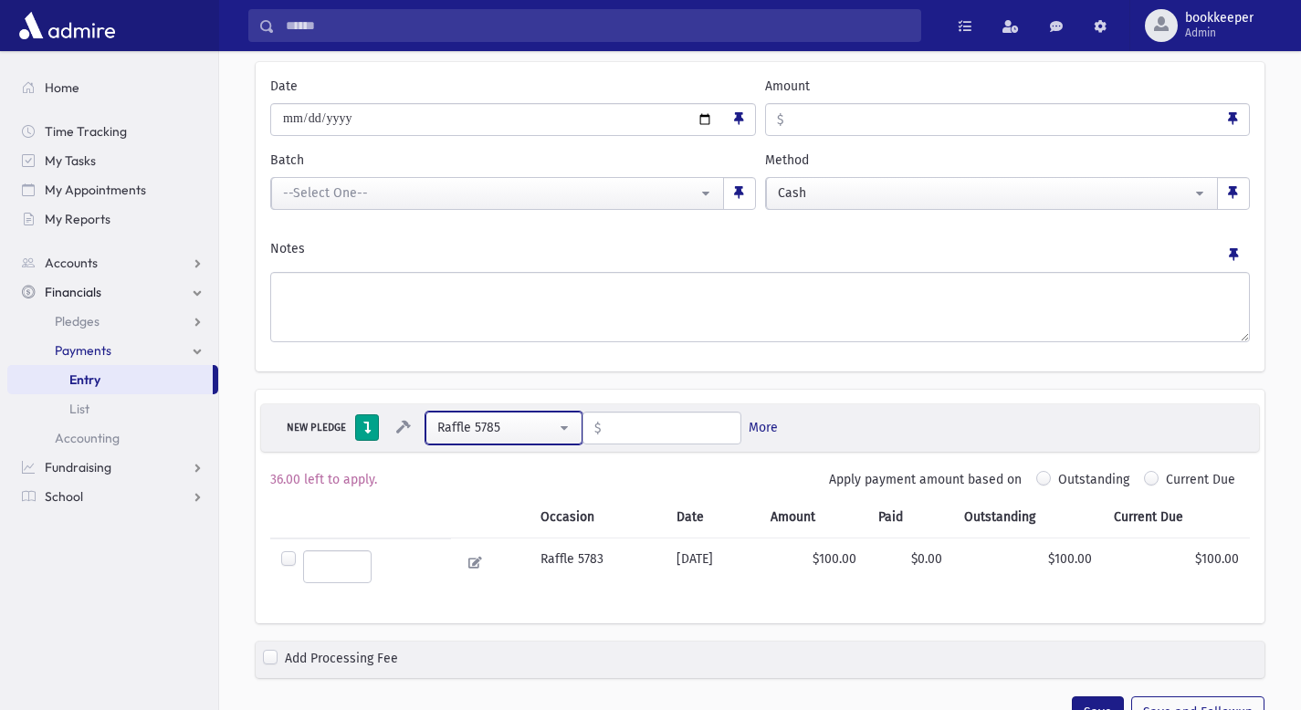
click at [553, 433] on div "Raffle 5785" at bounding box center [497, 427] width 120 height 19
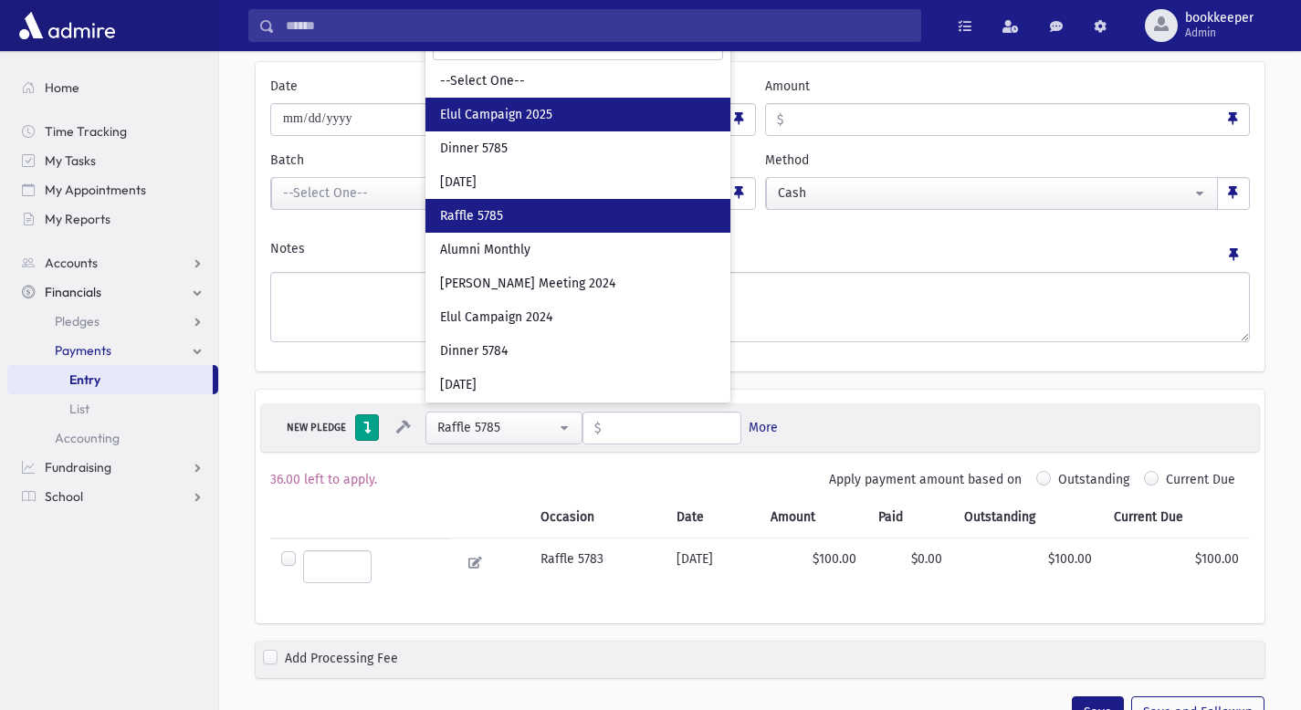
click at [556, 121] on link "Elul Campaign 2025" at bounding box center [577, 115] width 305 height 34
select select "**"
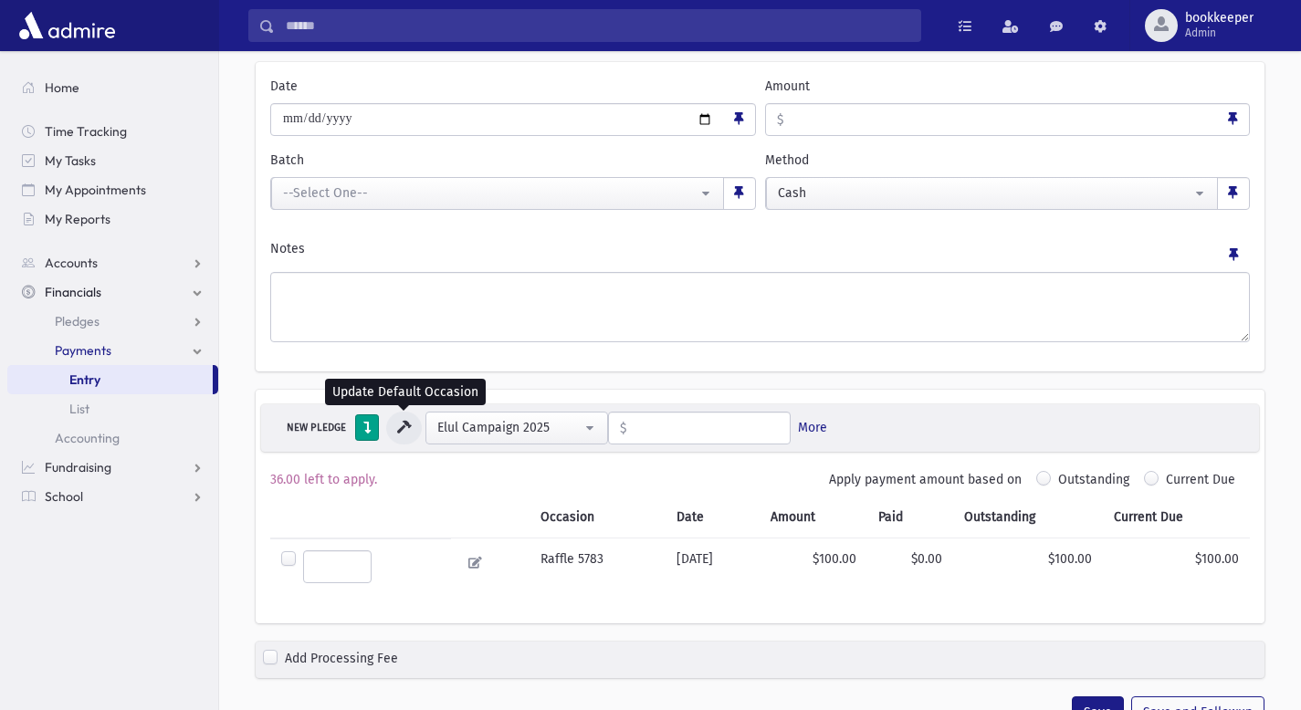
click at [402, 425] on icon at bounding box center [404, 427] width 15 height 13
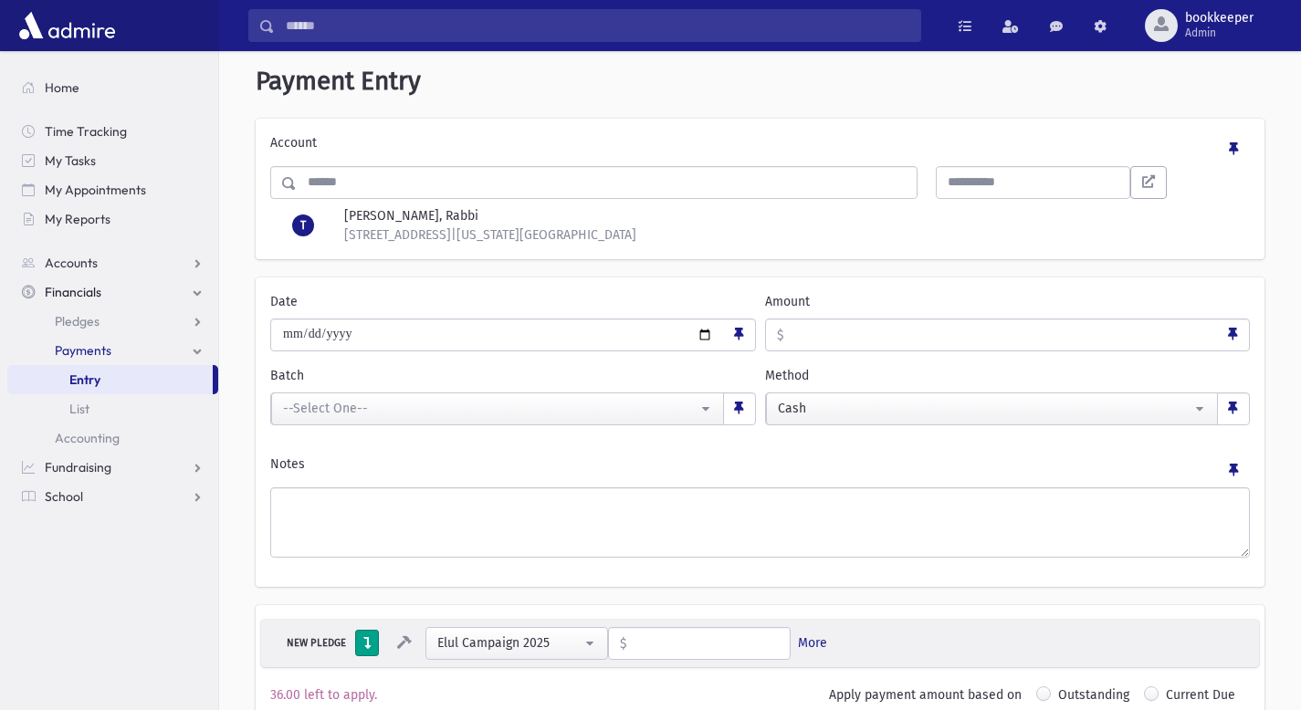
scroll to position [0, 0]
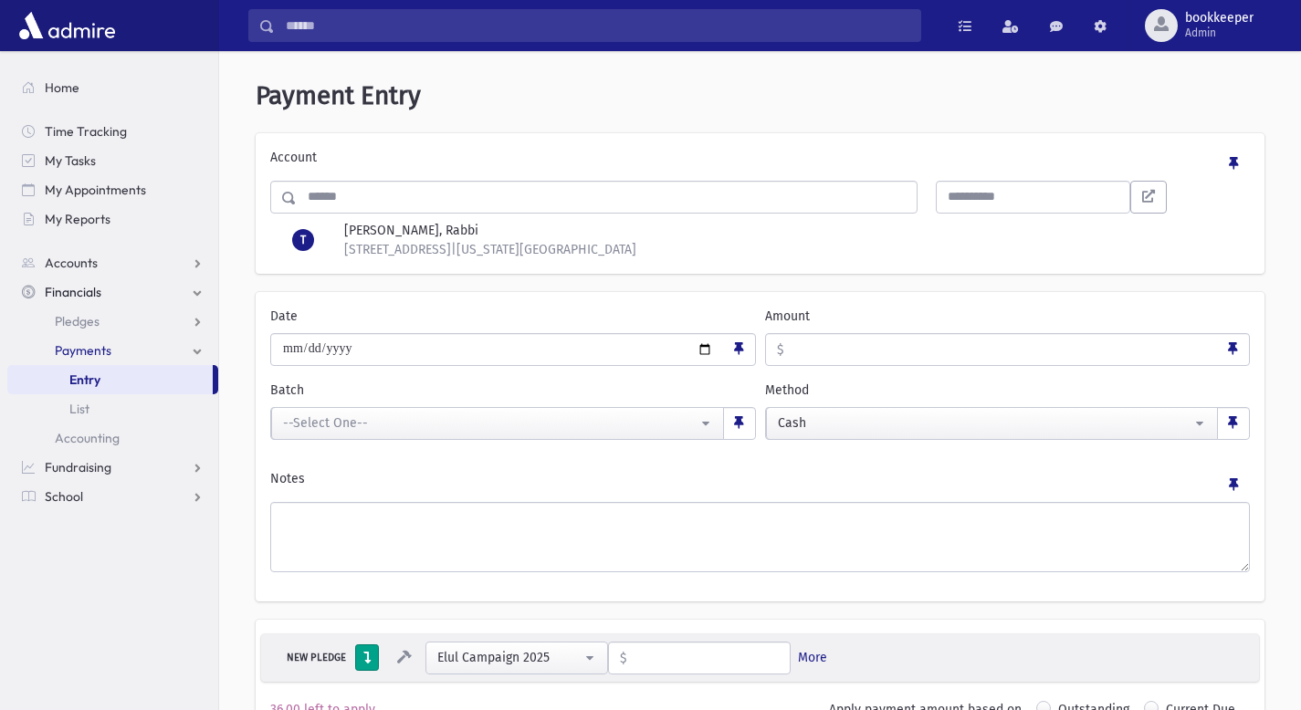
click at [951, 132] on div "Payment Entry Account Search Results All Accounts My Accounts Opportunities" at bounding box center [759, 695] width 1067 height 1275
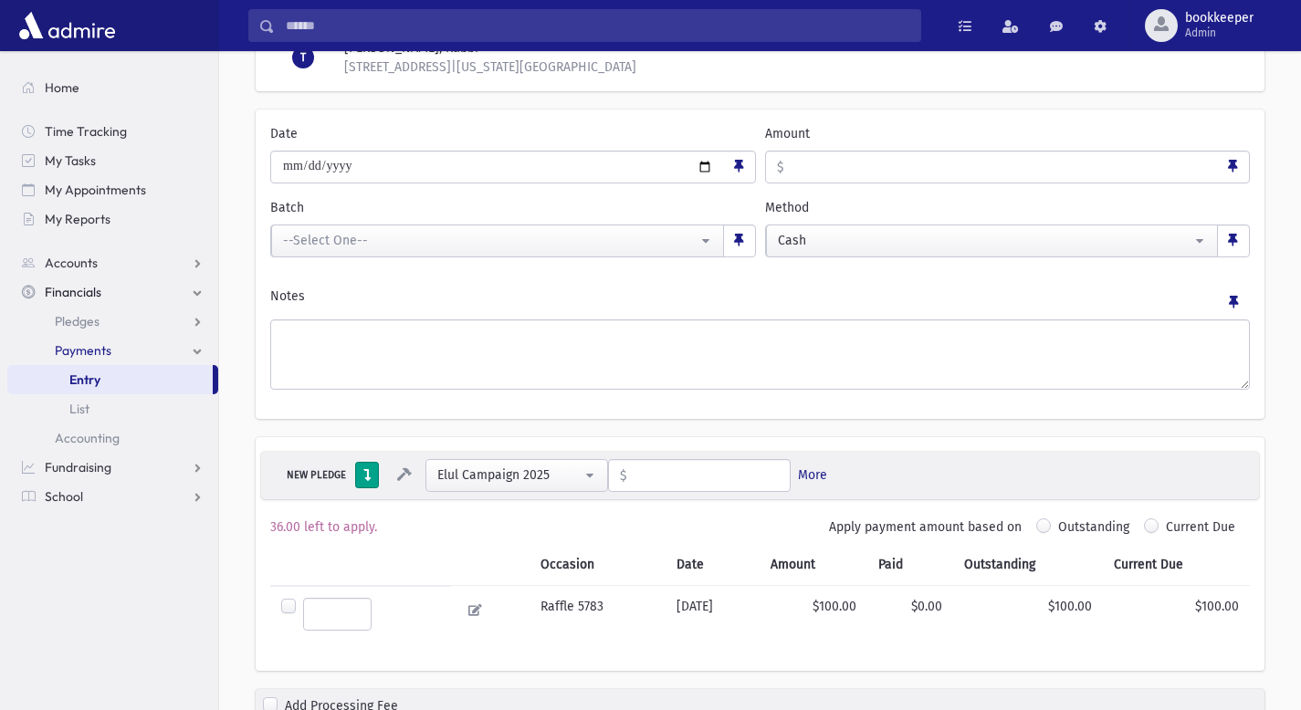
scroll to position [16, 0]
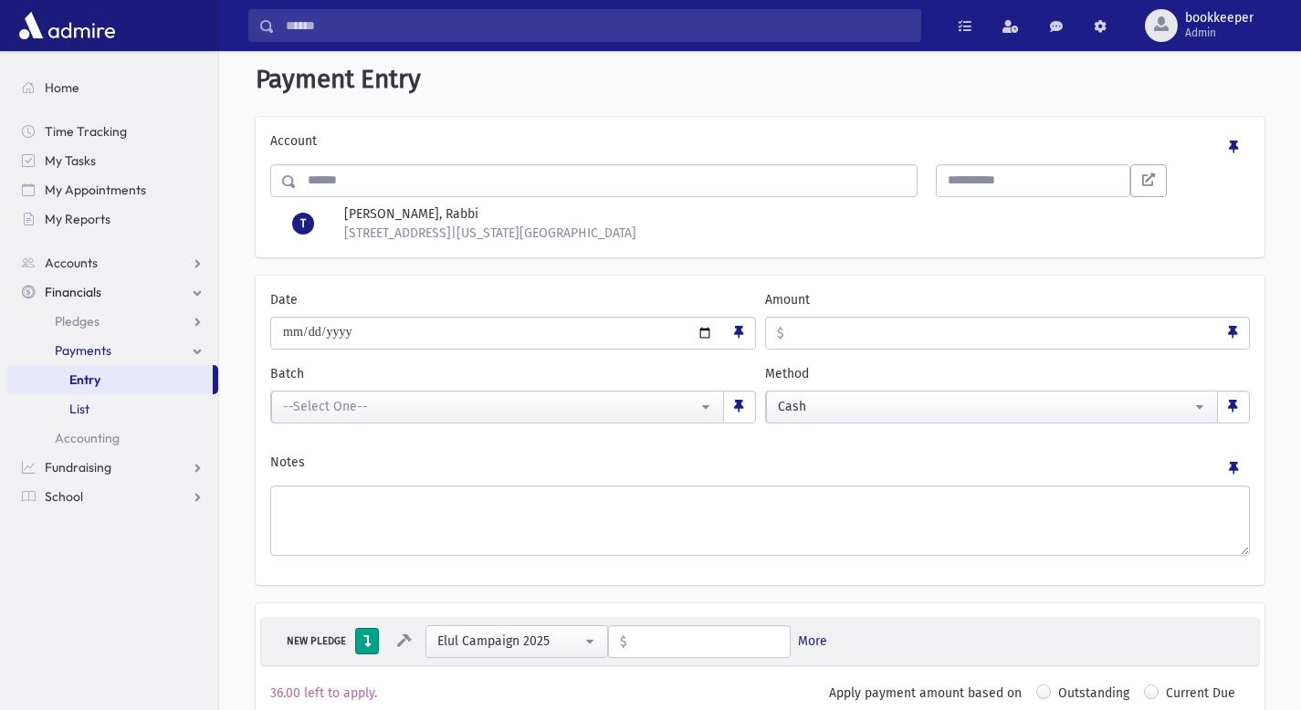
click at [153, 415] on link "List" at bounding box center [112, 408] width 211 height 29
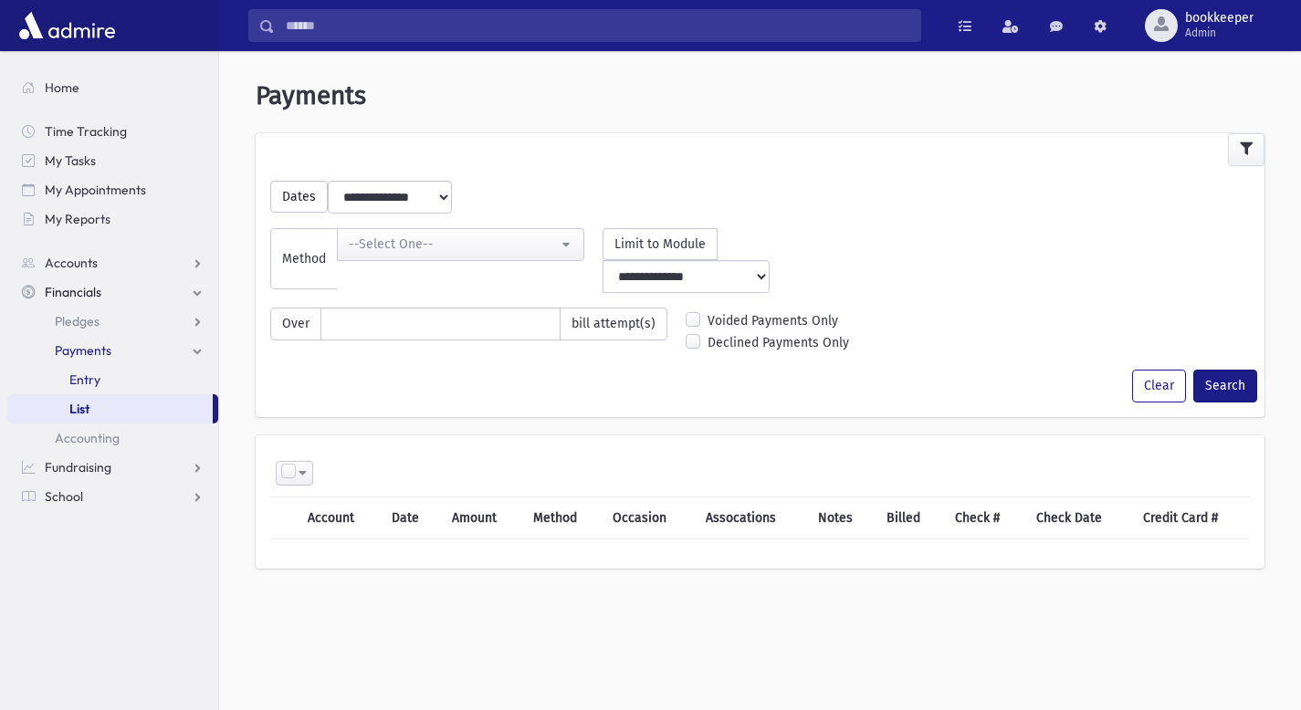
click at [140, 381] on link "Entry" at bounding box center [112, 379] width 211 height 29
